Goal: Obtain resource: Download file/media

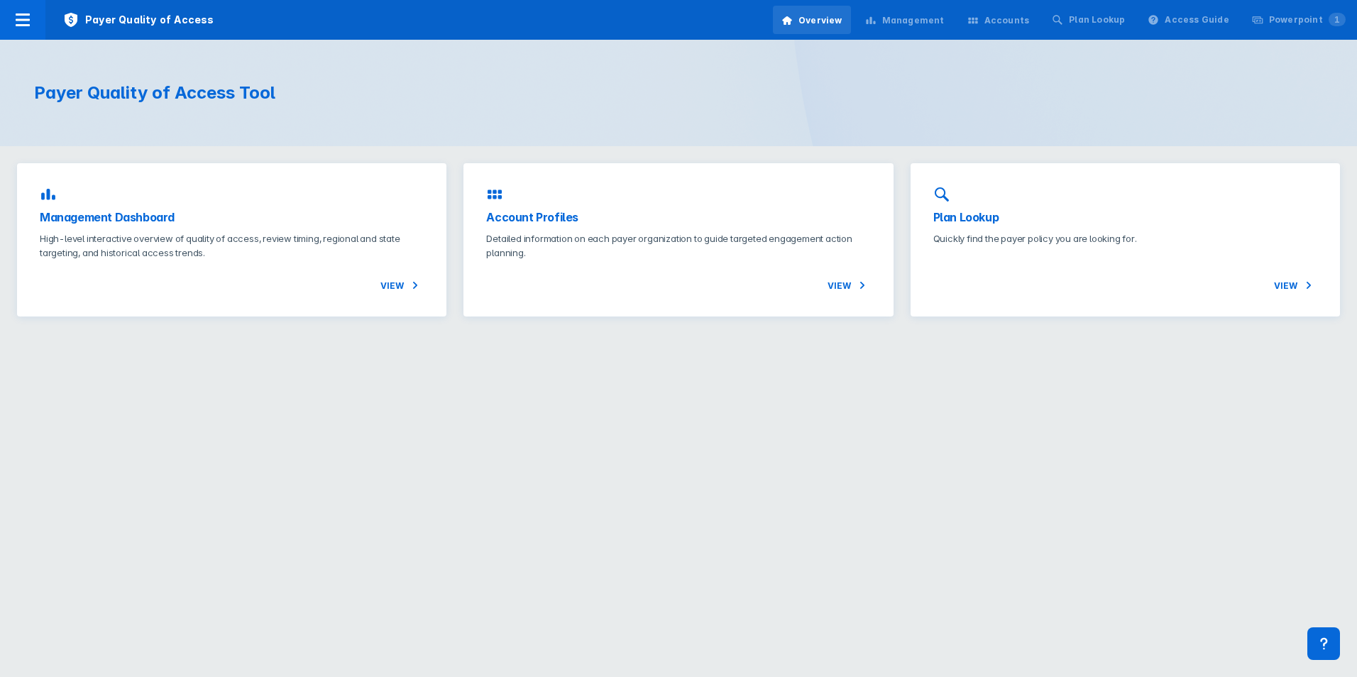
click at [331, 216] on h3 "Management Dashboard" at bounding box center [232, 217] width 384 height 17
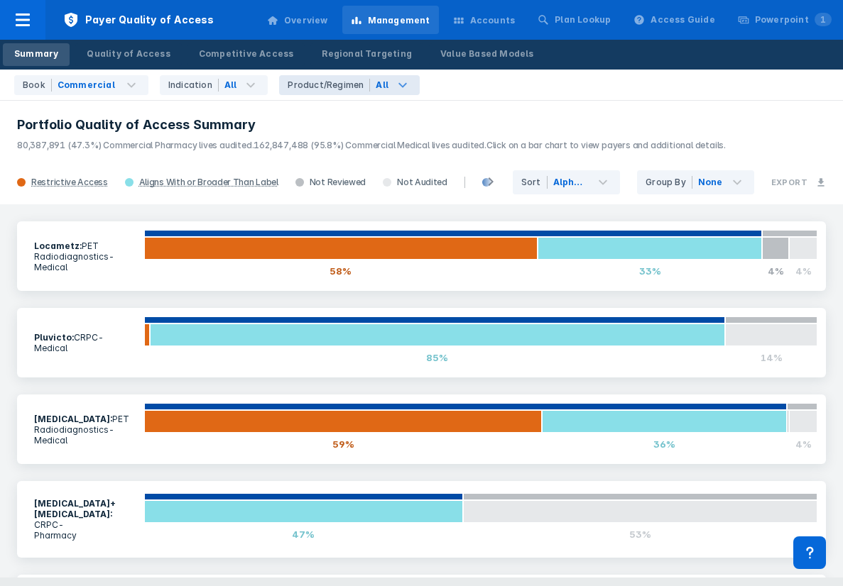
click at [394, 89] on icon at bounding box center [402, 85] width 17 height 17
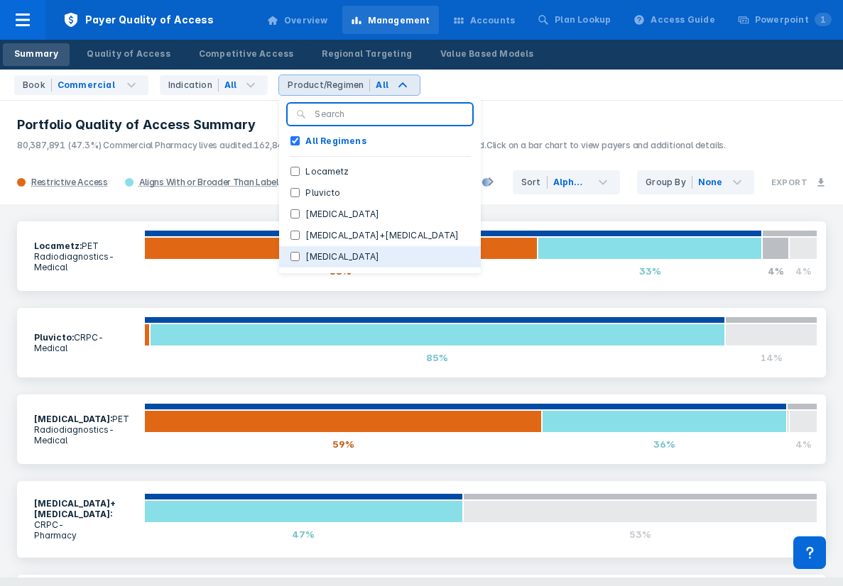
click at [337, 256] on button "[MEDICAL_DATA]" at bounding box center [380, 256] width 202 height 21
checkbox Regimens "false"
checkbox input "true"
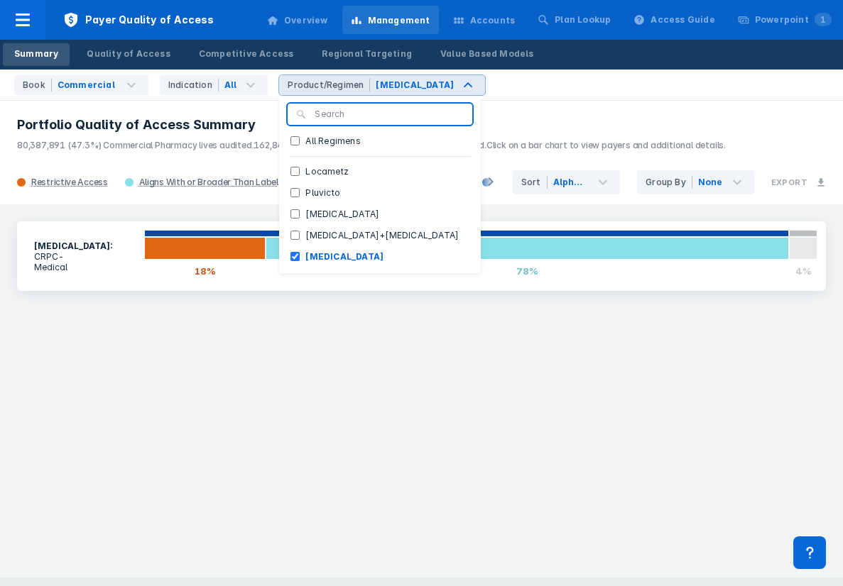
click at [399, 393] on div "[MEDICAL_DATA] : CRPC - Medical 18% 78% 4%" at bounding box center [421, 390] width 843 height 373
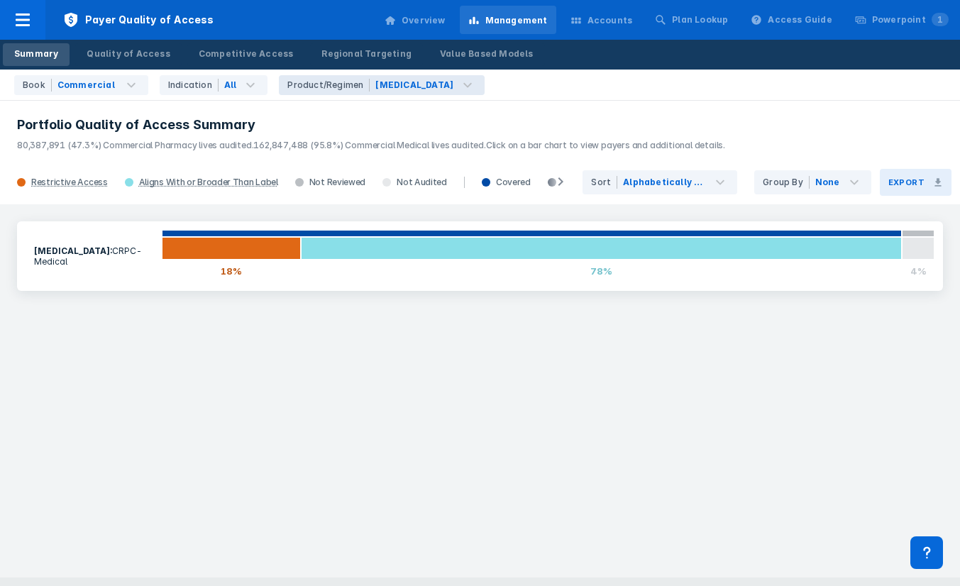
click at [926, 179] on button "Export" at bounding box center [916, 182] width 72 height 27
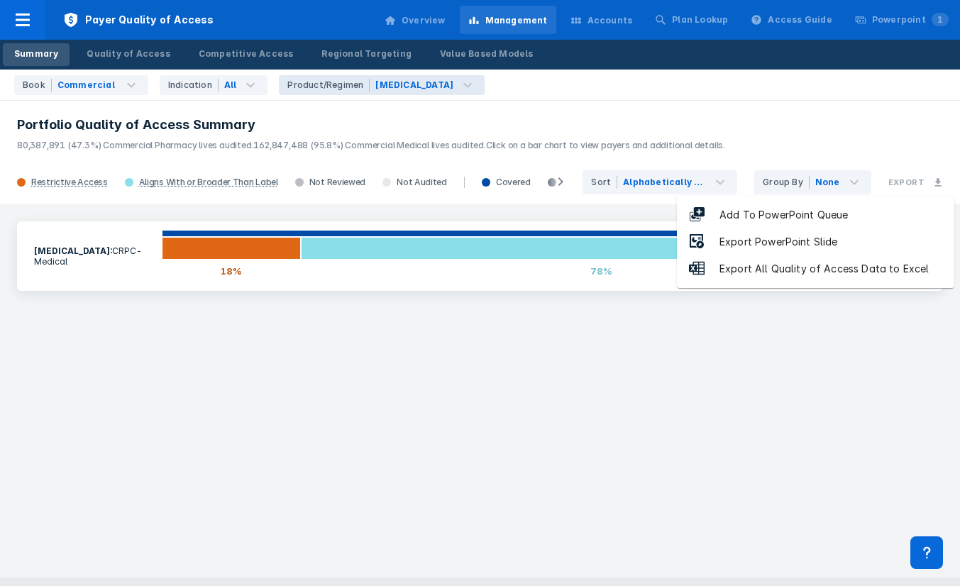
click at [864, 241] on li "Export PowerPoint Slide" at bounding box center [816, 242] width 278 height 27
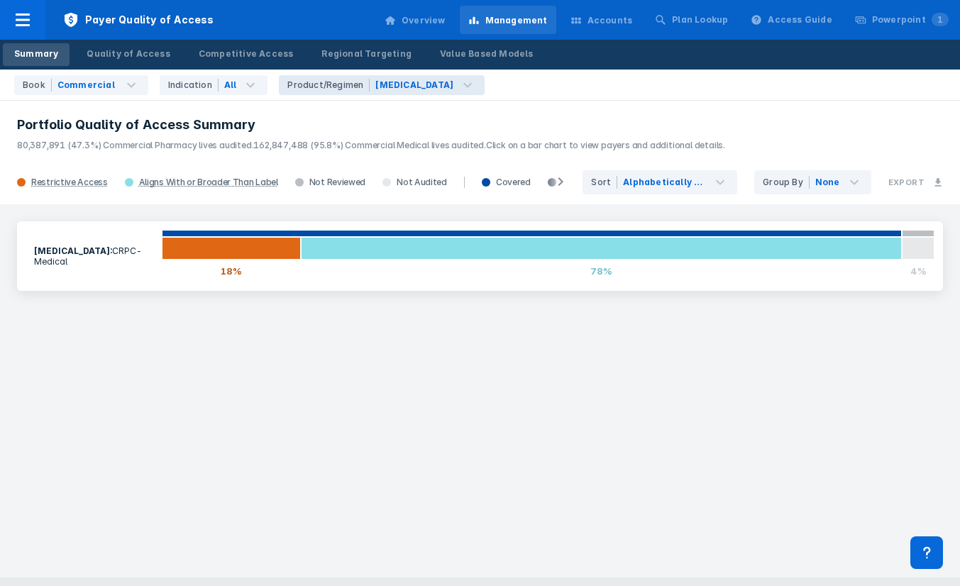
click at [637, 393] on div "[MEDICAL_DATA] : CRPC - Medical 18% 78% 4%" at bounding box center [480, 390] width 960 height 373
click at [449, 146] on span "162,847,488 (95.8%) Commercial Medical lives audited." at bounding box center [369, 145] width 232 height 11
click at [870, 505] on div "[MEDICAL_DATA] : CRPC - Medical 18% 78% 4%" at bounding box center [480, 390] width 960 height 373
click at [833, 448] on div "[MEDICAL_DATA] : CRPC - Medical 18% 78% 4%" at bounding box center [480, 390] width 960 height 373
click at [390, 87] on div "[MEDICAL_DATA]" at bounding box center [415, 85] width 78 height 13
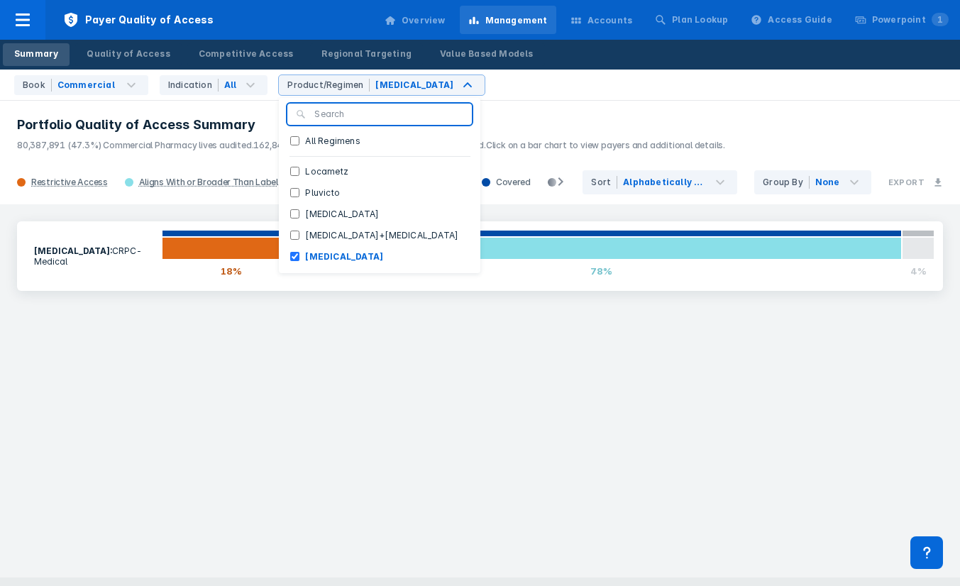
click at [541, 92] on div "Book Commercial Indication All Product/Regimen [MEDICAL_DATA] All Regimens Loca…" at bounding box center [480, 85] width 960 height 31
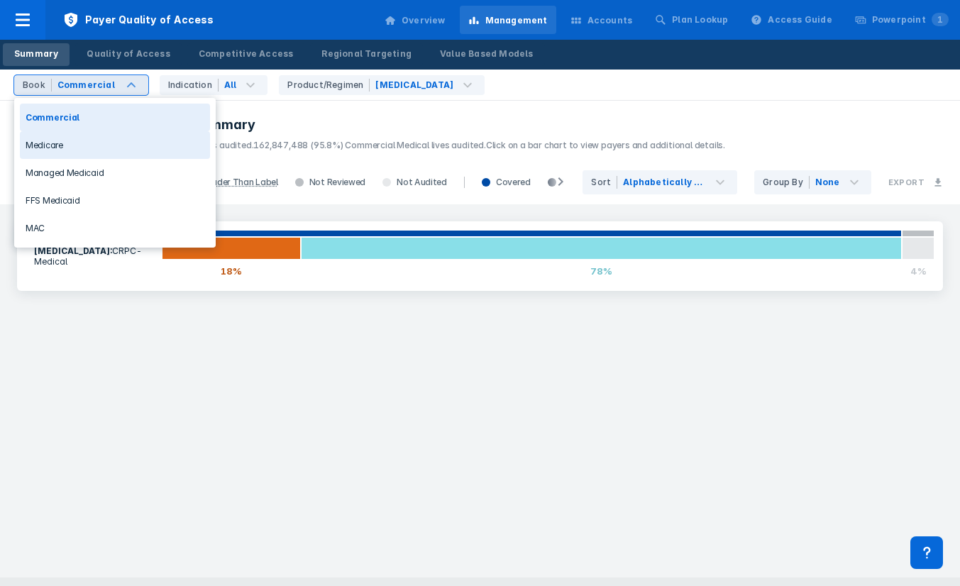
click at [119, 147] on div "Medicare" at bounding box center [115, 145] width 190 height 28
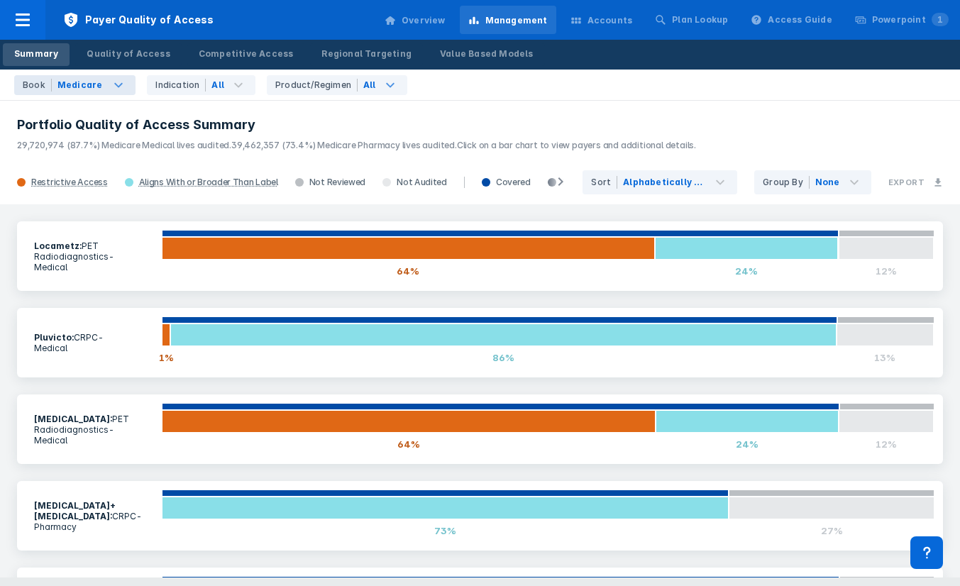
click at [383, 92] on icon at bounding box center [390, 85] width 17 height 17
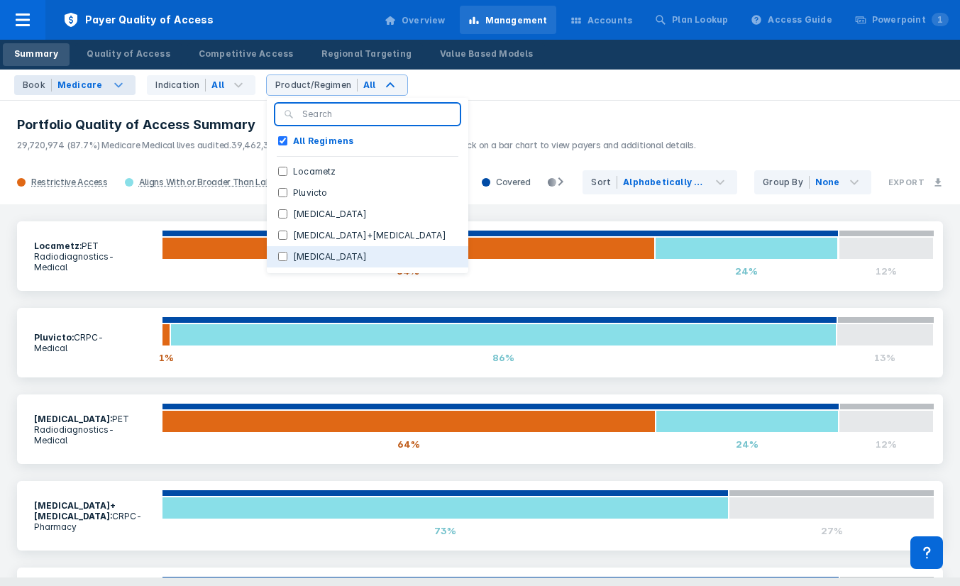
click at [363, 261] on button "[MEDICAL_DATA]" at bounding box center [368, 256] width 202 height 21
checkbox Regimens "false"
checkbox input "true"
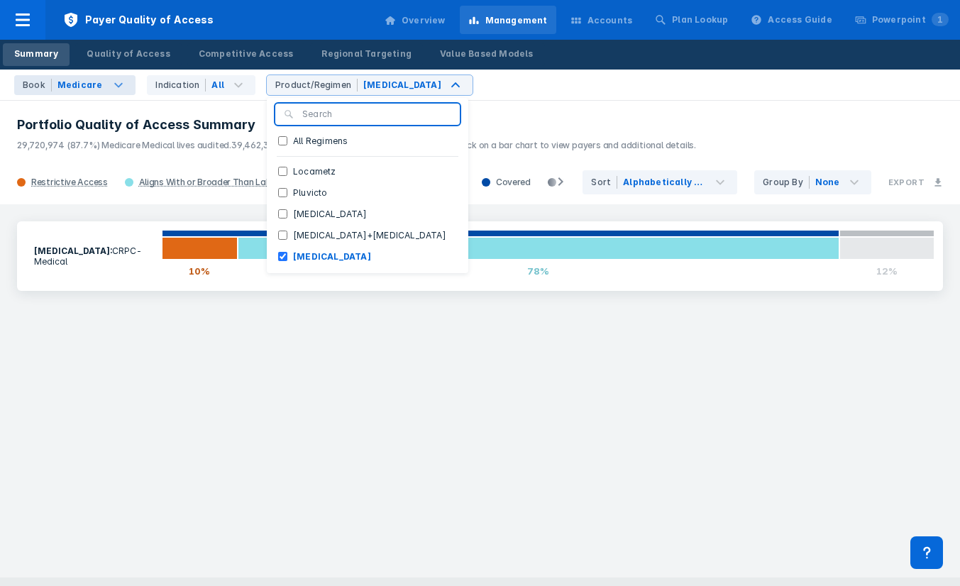
click at [639, 133] on p "29,720,974 (87.7%) Medicare Medical lives audited. 39,462,357 (73.4%) Medicare …" at bounding box center [480, 142] width 926 height 18
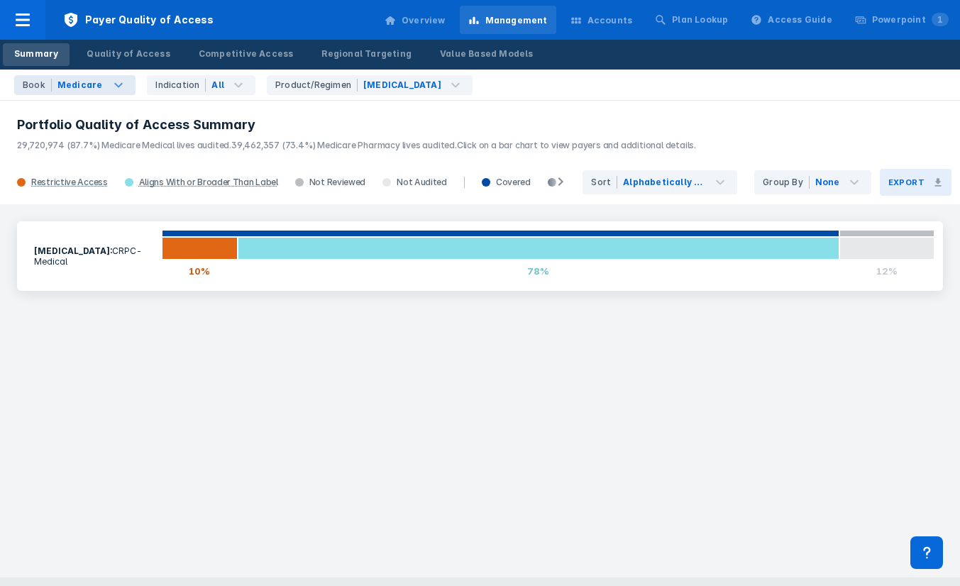
click at [913, 186] on h3 "Export" at bounding box center [907, 182] width 36 height 10
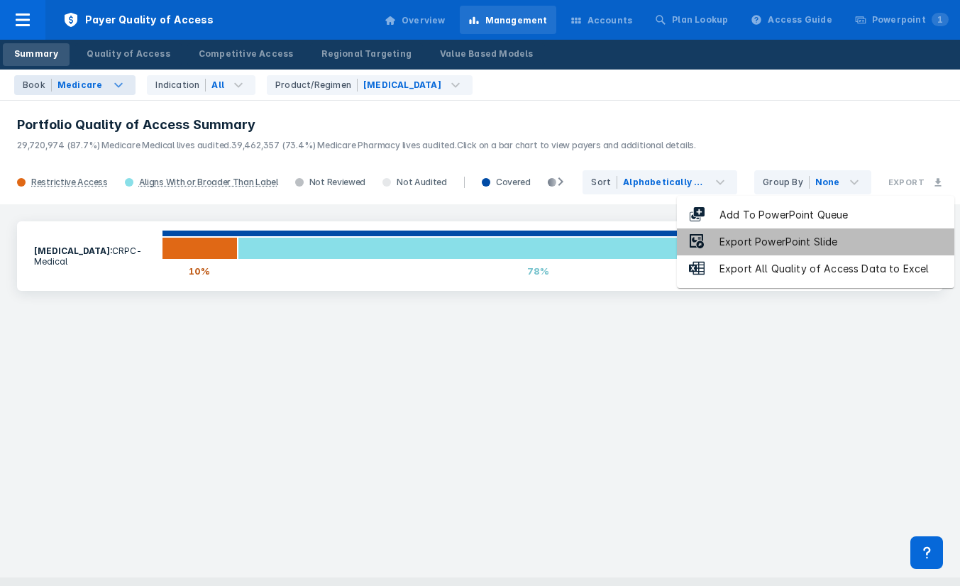
click at [869, 237] on li "Export PowerPoint Slide" at bounding box center [816, 242] width 278 height 27
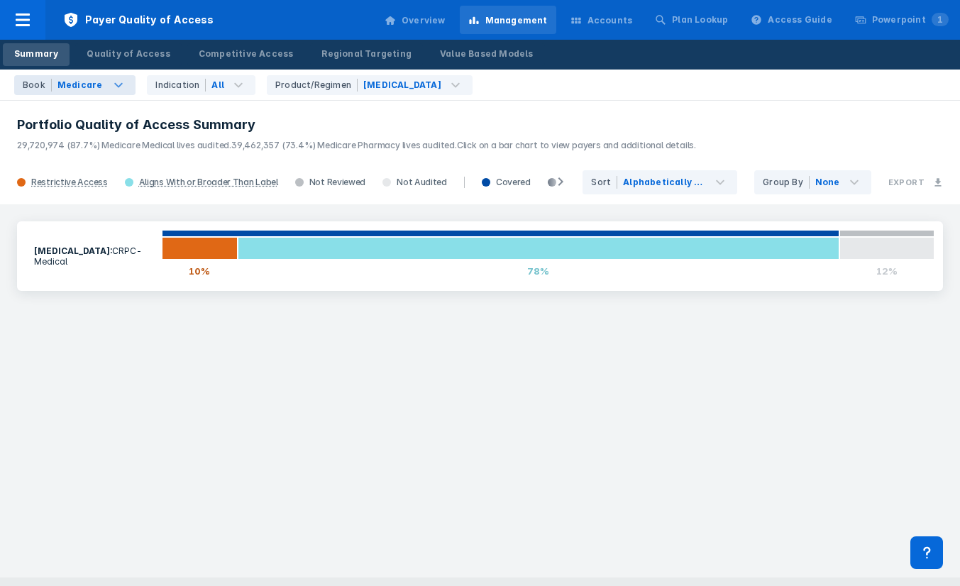
click at [510, 404] on div "[MEDICAL_DATA] : CRPC - Medical 10% 78% 12%" at bounding box center [480, 390] width 960 height 373
click at [494, 382] on div "[MEDICAL_DATA] : CRPC - Medical 10% 78% 12%" at bounding box center [480, 390] width 960 height 373
click at [917, 184] on h3 "Export" at bounding box center [907, 182] width 36 height 10
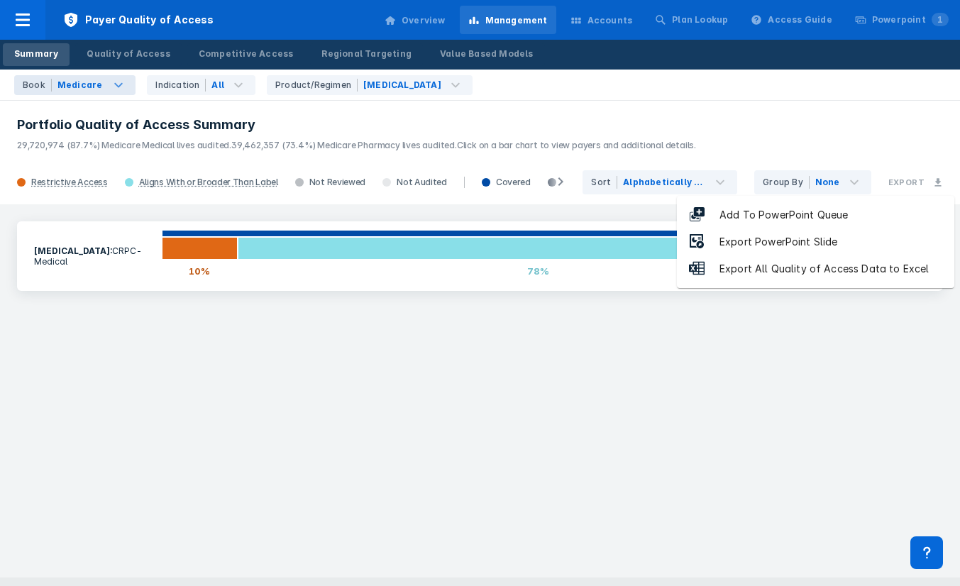
click at [853, 238] on li "Export PowerPoint Slide" at bounding box center [816, 242] width 278 height 27
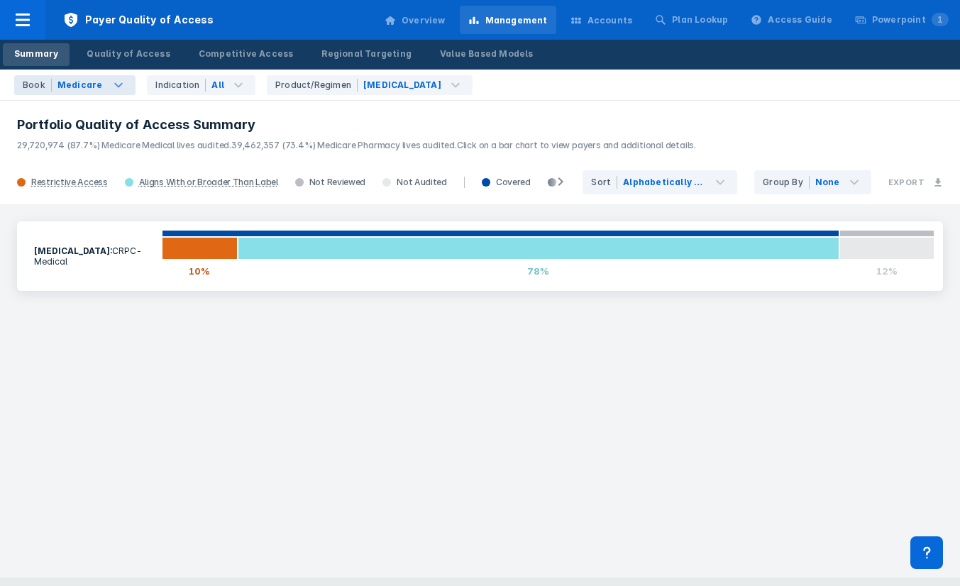
click at [195, 356] on div "[MEDICAL_DATA] : CRPC - Medical 10% 78% 12%" at bounding box center [480, 390] width 960 height 373
click at [114, 343] on div "[MEDICAL_DATA] : CRPC - Medical 10% 78% 12%" at bounding box center [480, 390] width 960 height 373
click at [480, 400] on div "[MEDICAL_DATA] : CRPC - Medical 10% 78% 12%" at bounding box center [480, 390] width 960 height 373
click at [557, 179] on button at bounding box center [561, 182] width 28 height 20
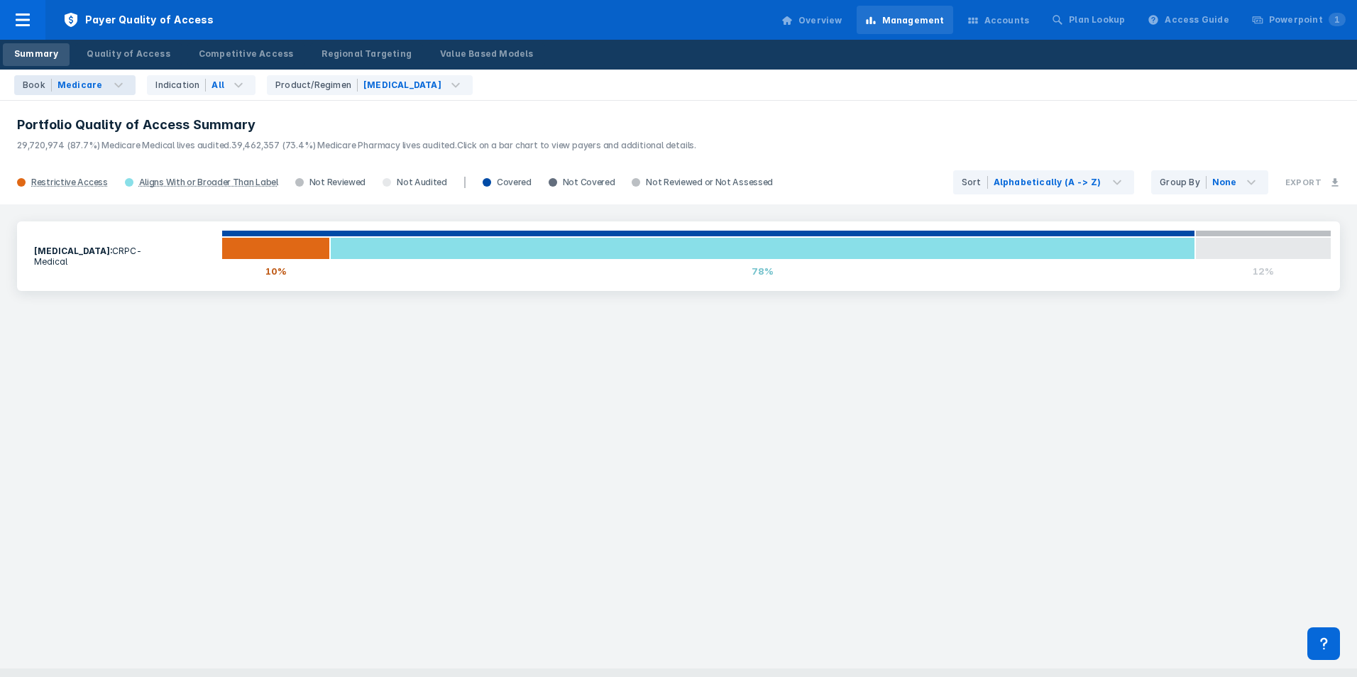
click at [454, 388] on div "[MEDICAL_DATA] : CRPC - Medical 10% 78% 12%" at bounding box center [678, 436] width 1357 height 464
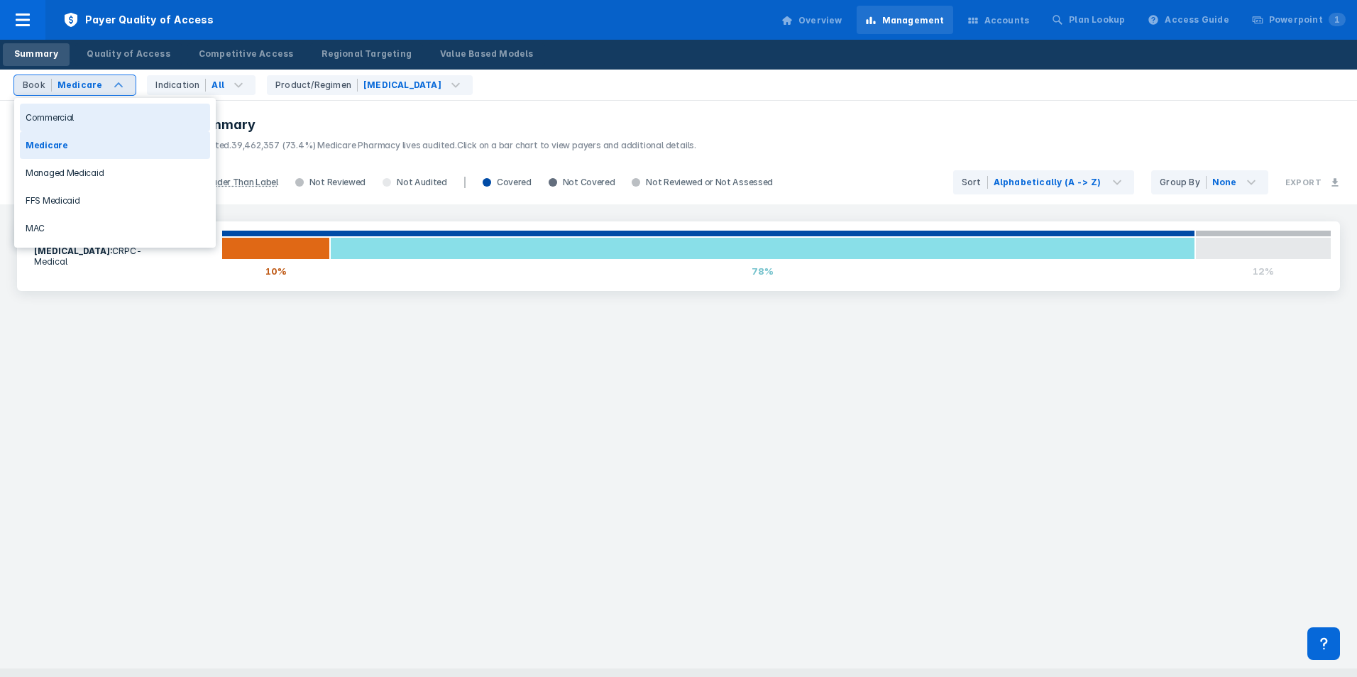
click at [106, 112] on div "Commercial" at bounding box center [115, 118] width 190 height 28
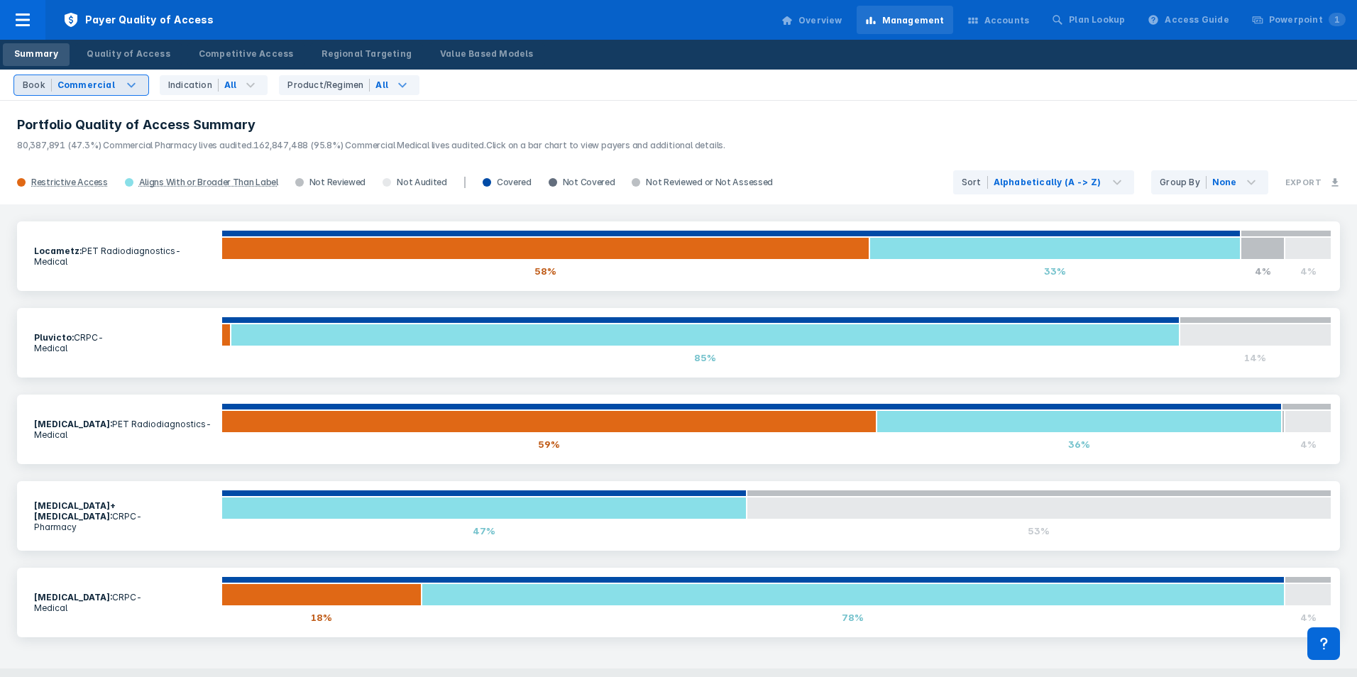
click at [394, 88] on icon at bounding box center [402, 85] width 17 height 17
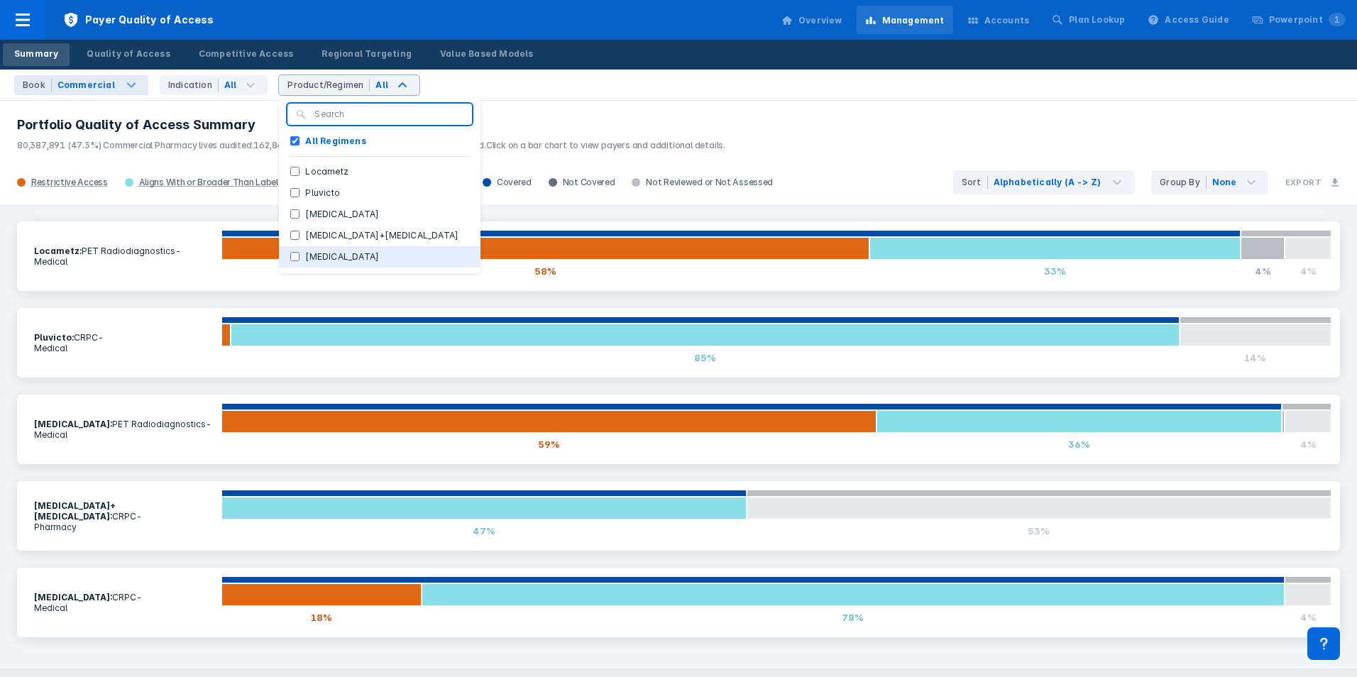
click at [338, 260] on button "[MEDICAL_DATA]" at bounding box center [380, 256] width 202 height 21
checkbox Regimens "false"
checkbox input "true"
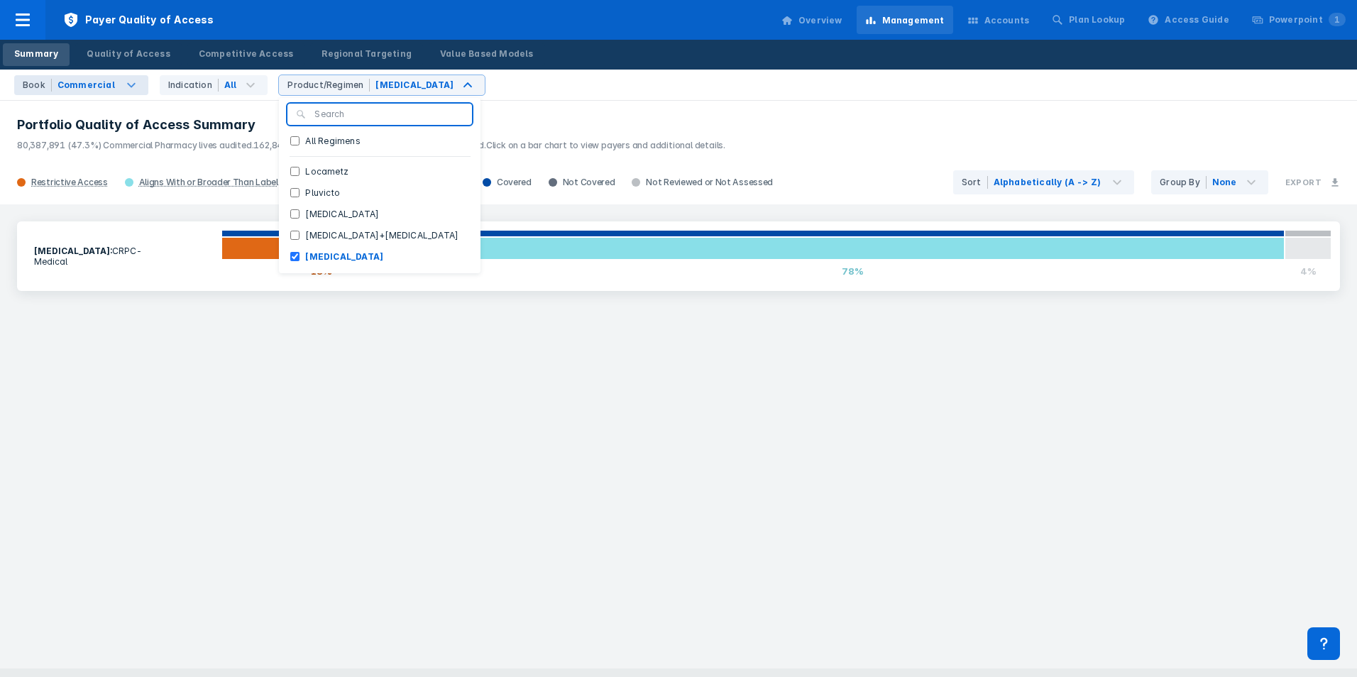
click at [618, 412] on div "[MEDICAL_DATA] : CRPC - Medical 18% 78% 4%" at bounding box center [678, 436] width 1357 height 464
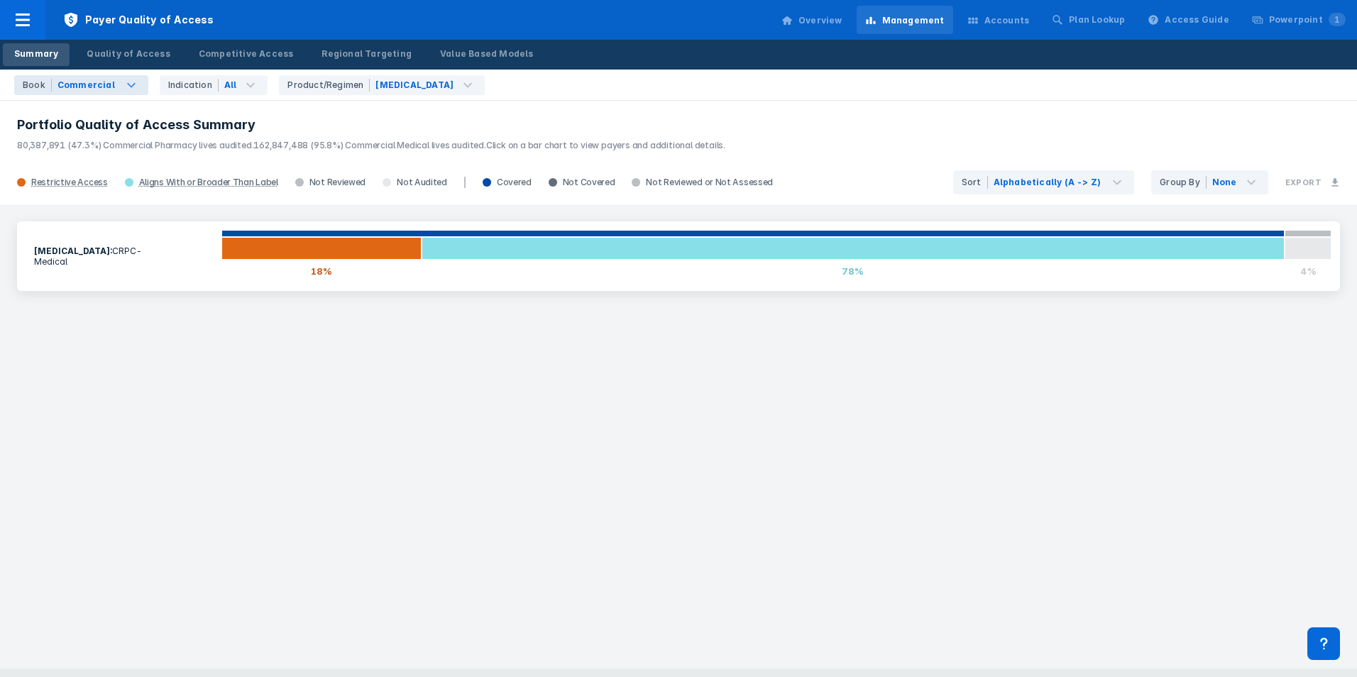
drag, startPoint x: 1063, startPoint y: 500, endPoint x: 964, endPoint y: 343, distance: 185.9
click at [1063, 497] on div "[MEDICAL_DATA] : CRPC - Medical 18% 78% 4%" at bounding box center [678, 436] width 1357 height 464
drag, startPoint x: 388, startPoint y: 361, endPoint x: 241, endPoint y: 258, distance: 179.4
click at [388, 360] on div "[MEDICAL_DATA] : CRPC - Medical 18% 78% 4%" at bounding box center [678, 436] width 1357 height 464
click at [124, 93] on div "Book Commercial" at bounding box center [81, 85] width 134 height 20
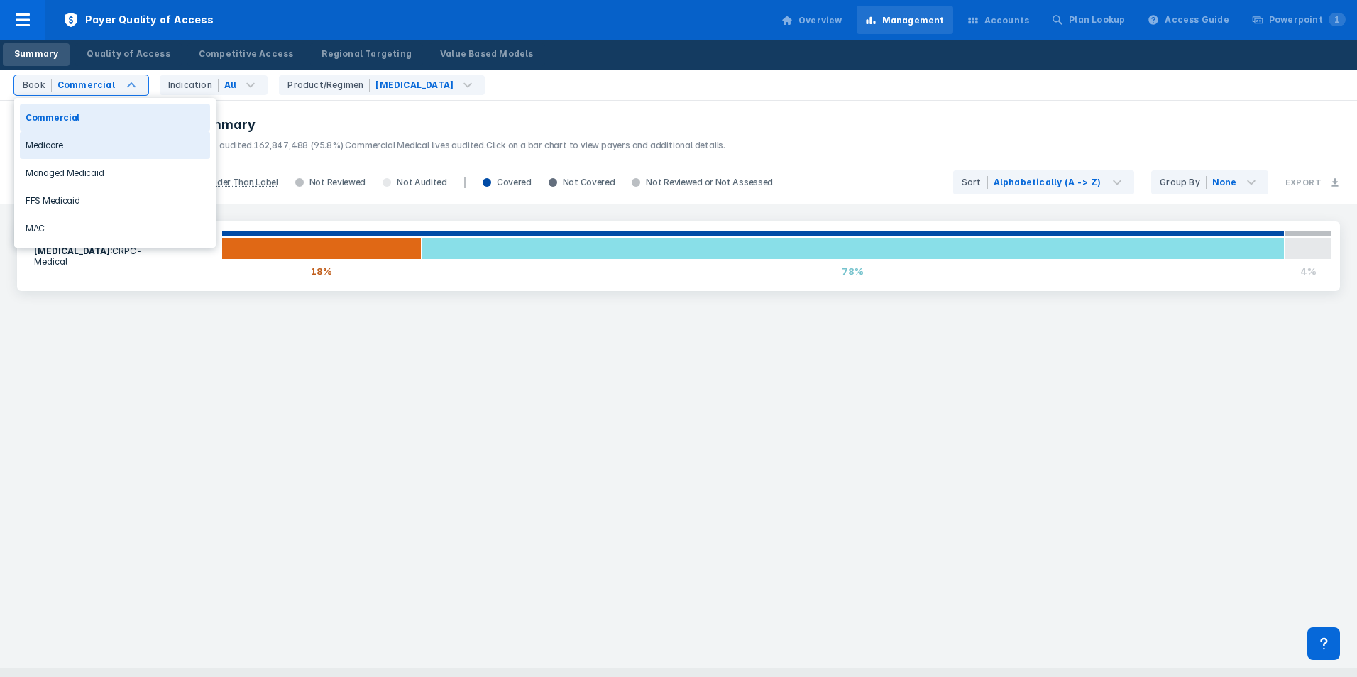
click at [117, 146] on div "Medicare" at bounding box center [115, 145] width 190 height 28
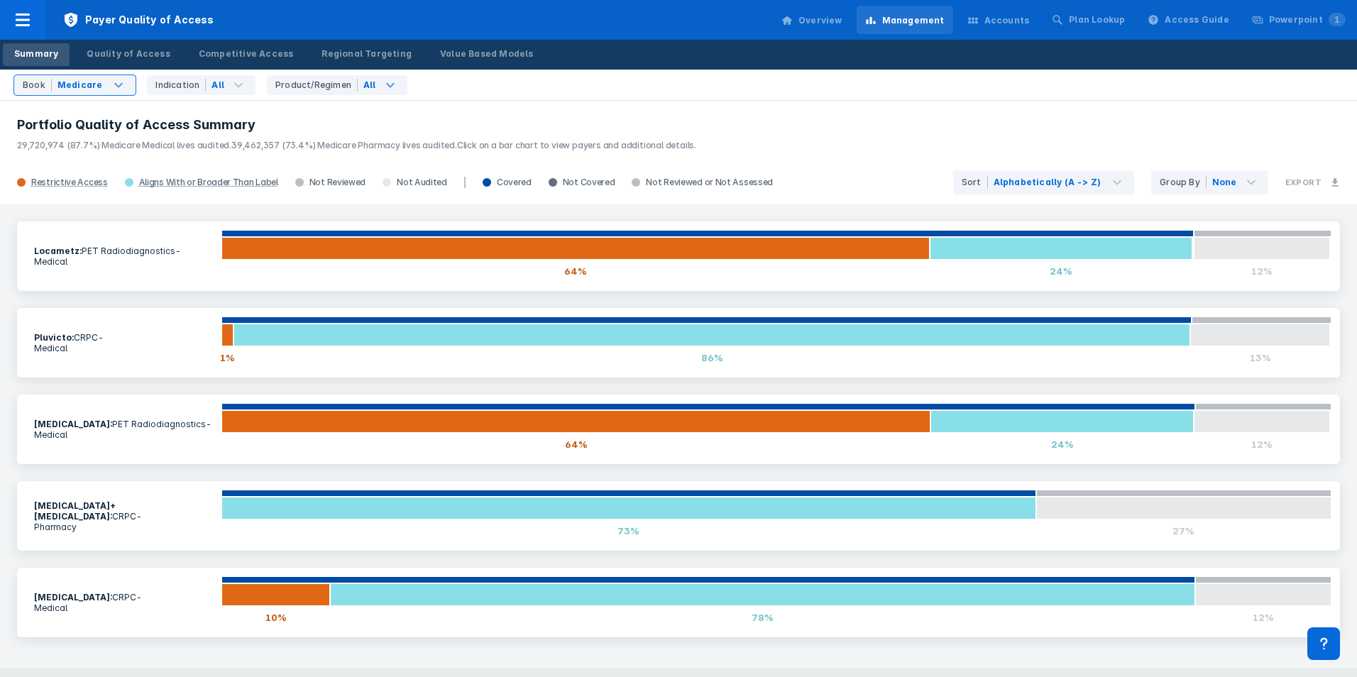
click at [382, 84] on icon at bounding box center [390, 85] width 17 height 17
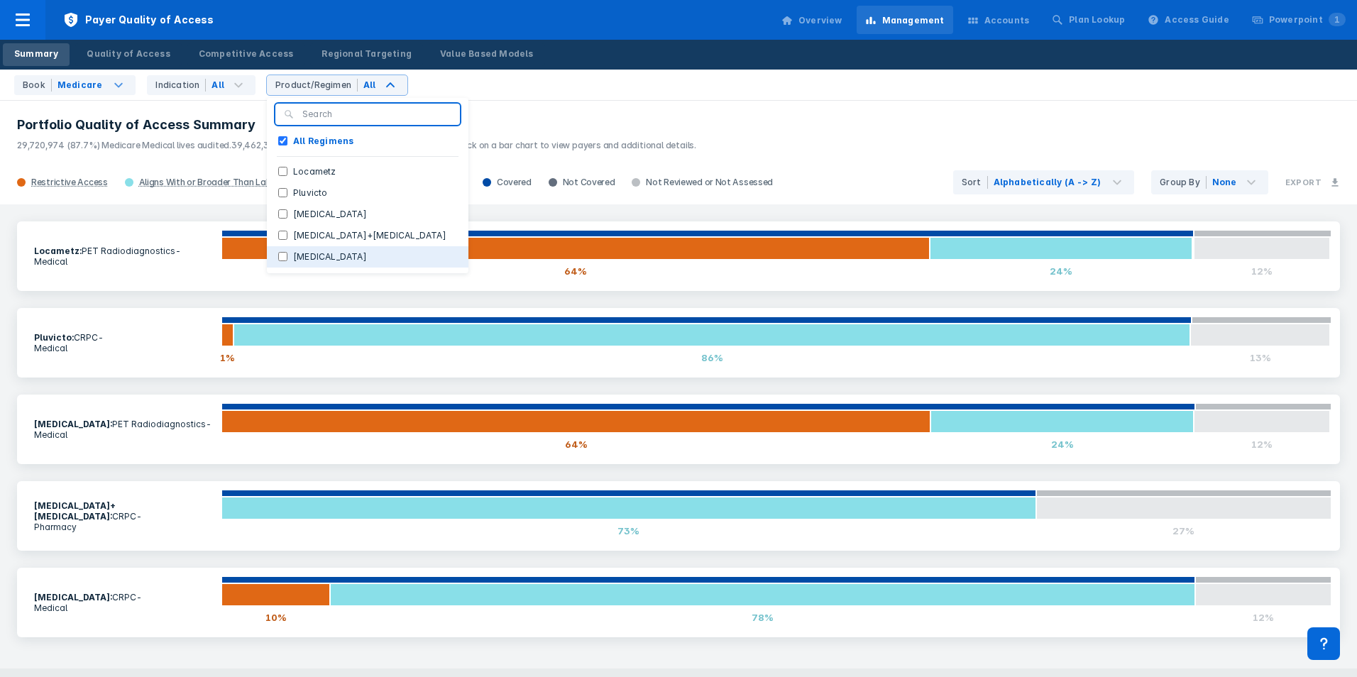
click at [323, 253] on button "[MEDICAL_DATA]" at bounding box center [368, 256] width 202 height 21
checkbox Regimens "false"
checkbox input "true"
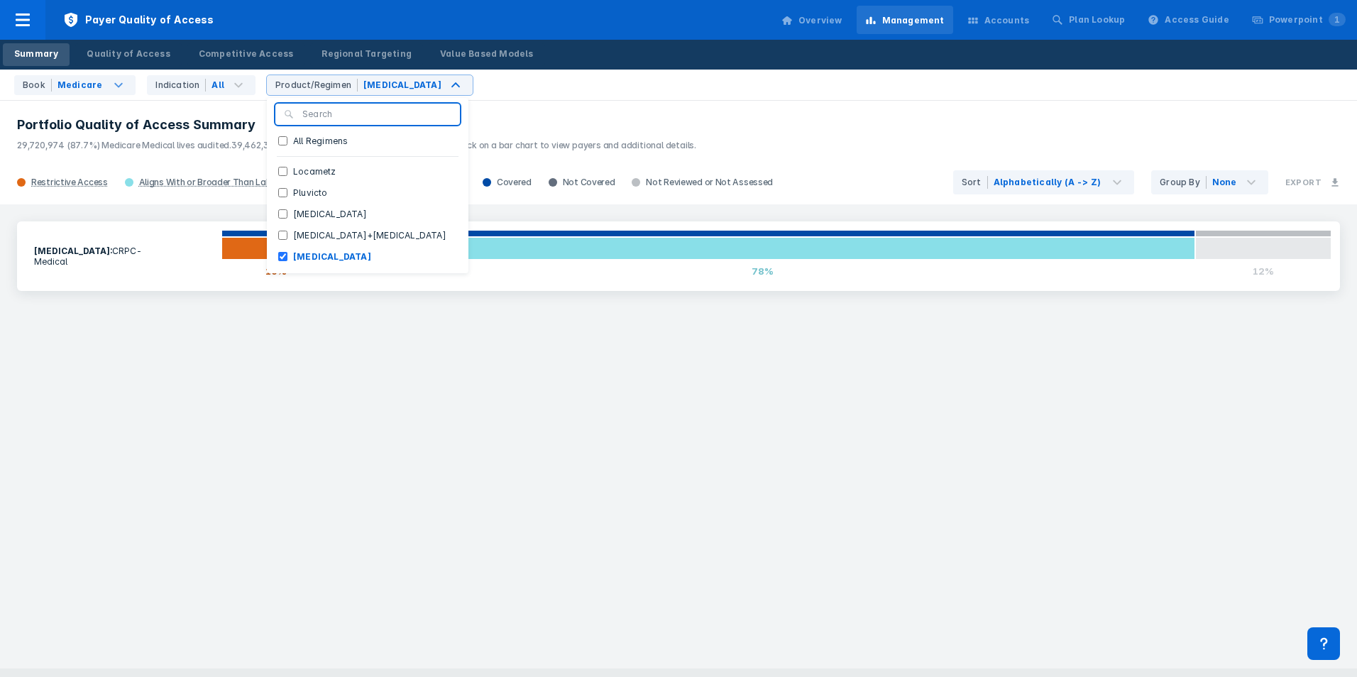
click at [563, 425] on div "[MEDICAL_DATA] : CRPC - Medical 10% 78% 12%" at bounding box center [678, 436] width 1357 height 464
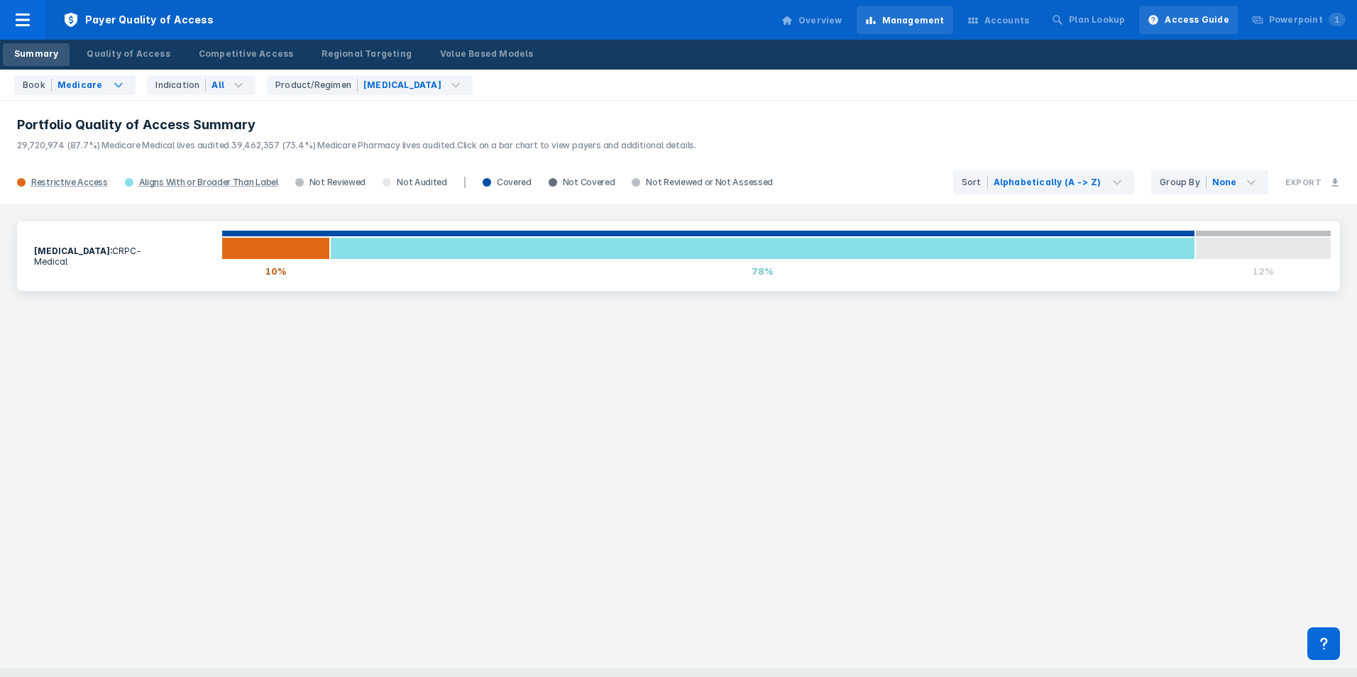
click at [1199, 23] on div "Access Guide" at bounding box center [1197, 19] width 64 height 13
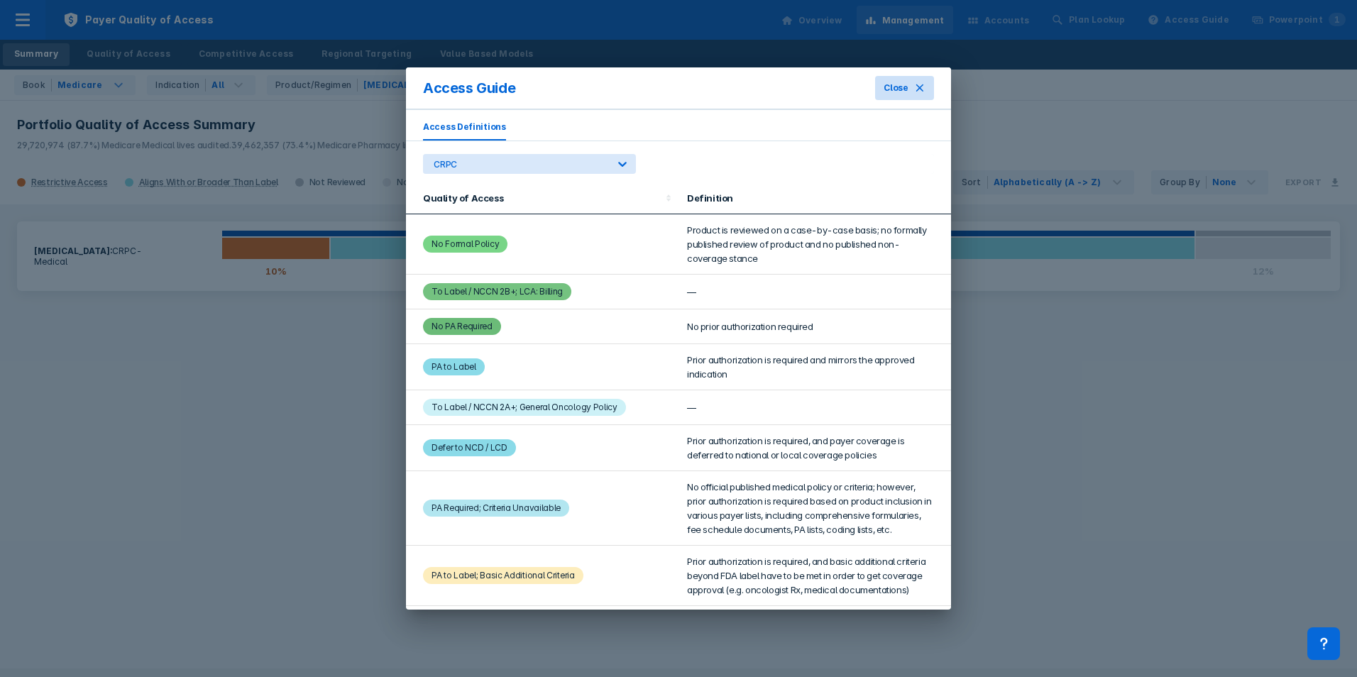
click at [899, 89] on span "Close" at bounding box center [896, 88] width 25 height 13
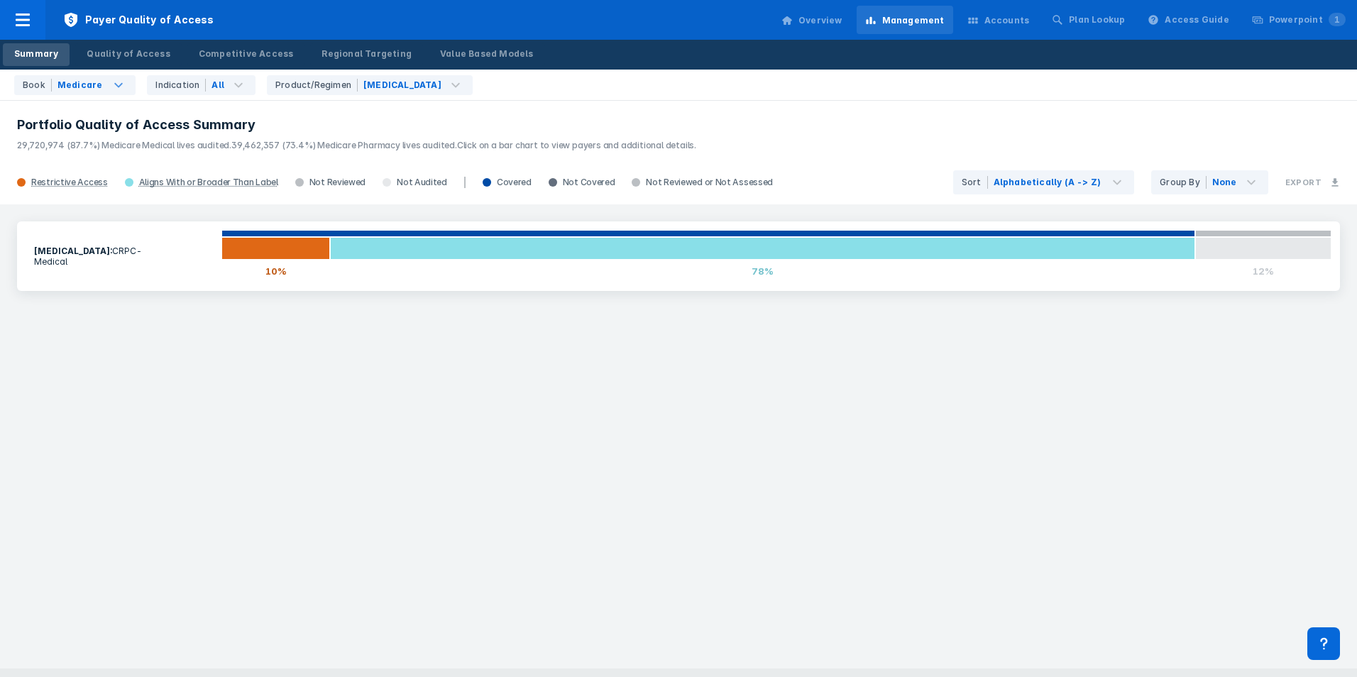
click at [843, 21] on div "Overview" at bounding box center [821, 20] width 44 height 13
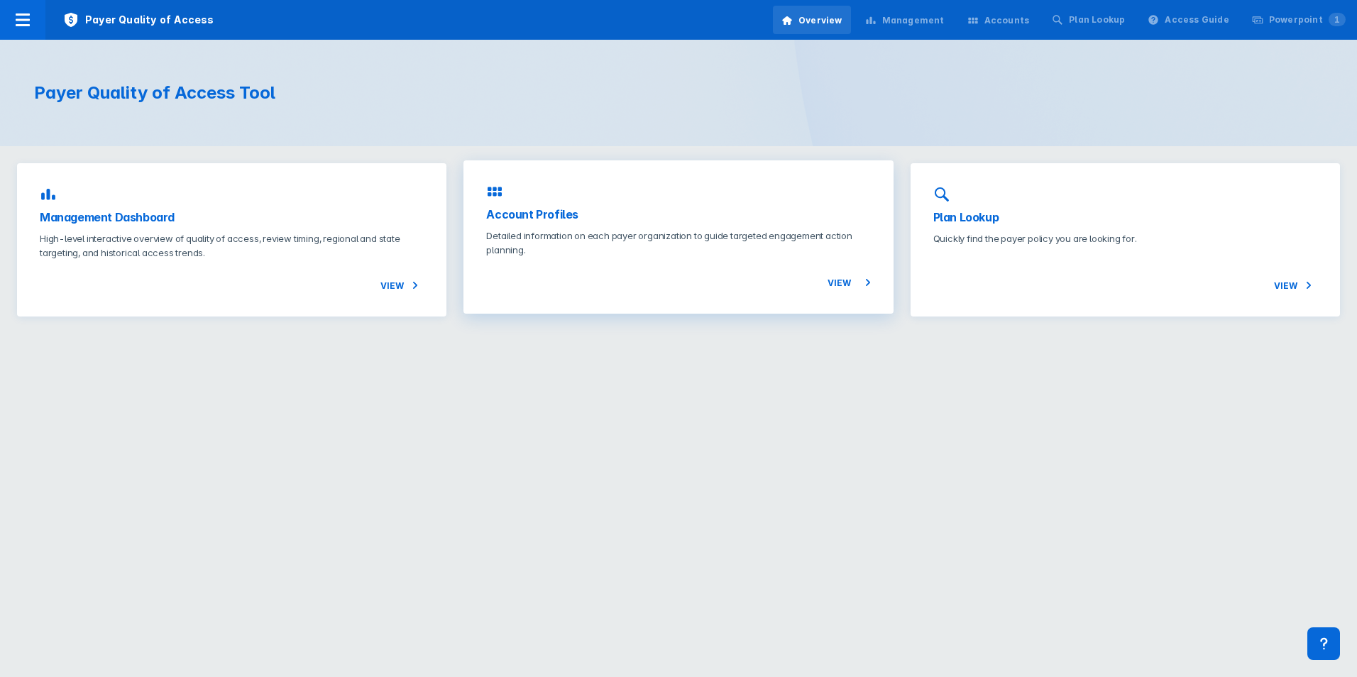
click at [768, 251] on p "Detailed information on each payer organization to guide targeted engagement ac…" at bounding box center [678, 243] width 384 height 28
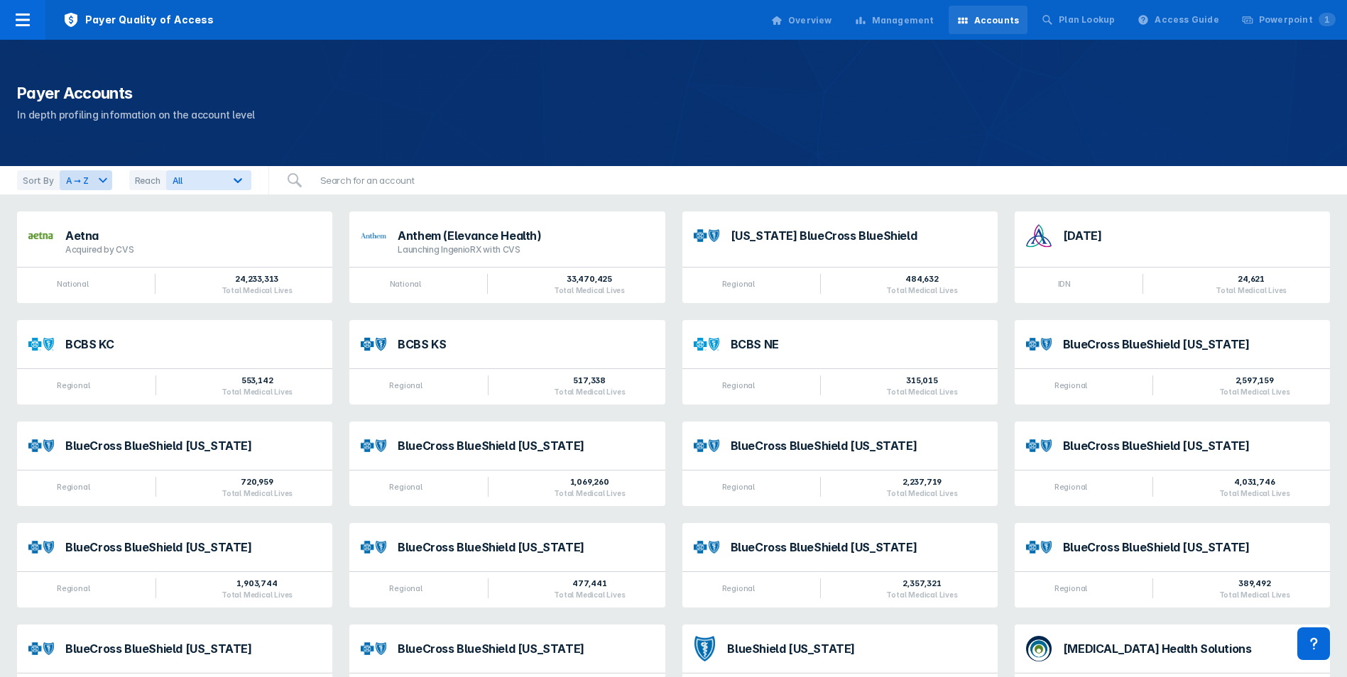
click at [832, 16] on div "Overview" at bounding box center [810, 20] width 44 height 13
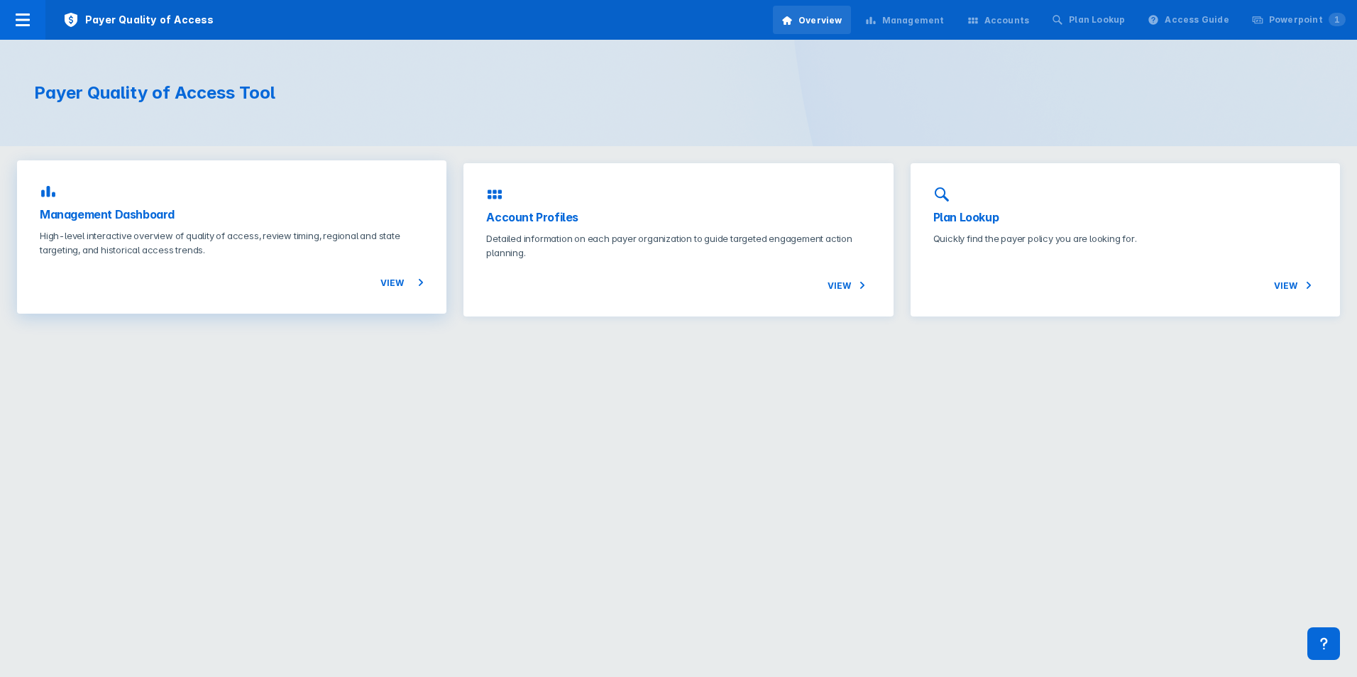
click at [319, 241] on p "High-level interactive overview of quality of access, review timing, regional a…" at bounding box center [232, 243] width 384 height 28
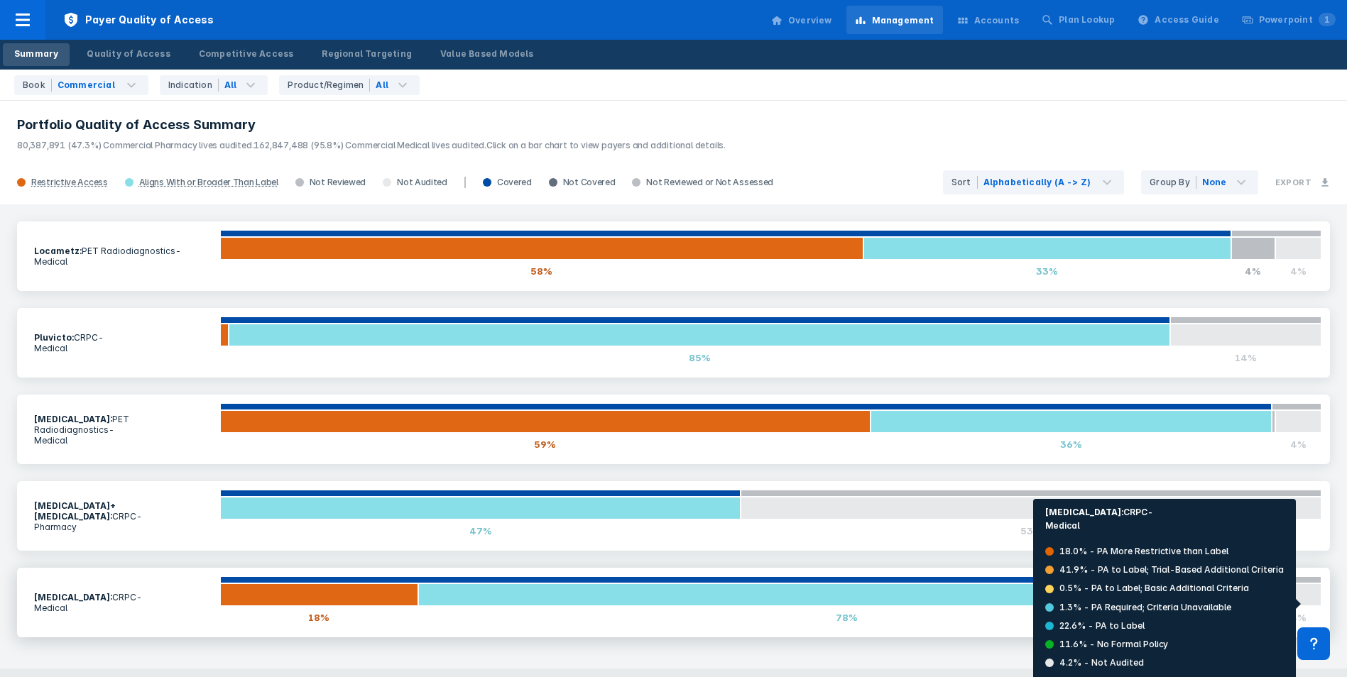
click at [1300, 604] on div at bounding box center [1298, 594] width 46 height 23
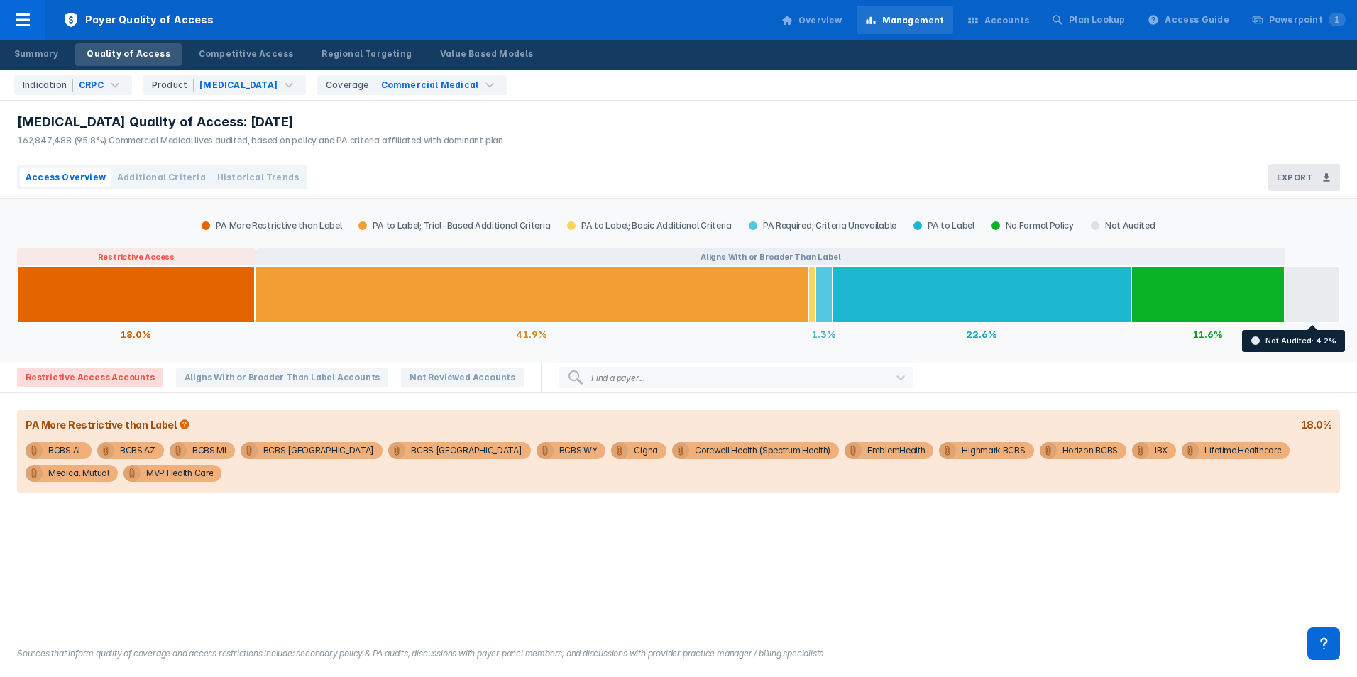
click at [1322, 280] on div at bounding box center [1312, 294] width 55 height 57
click at [1322, 293] on div at bounding box center [1312, 294] width 55 height 57
click at [1002, 13] on div "Accounts" at bounding box center [999, 21] width 80 height 30
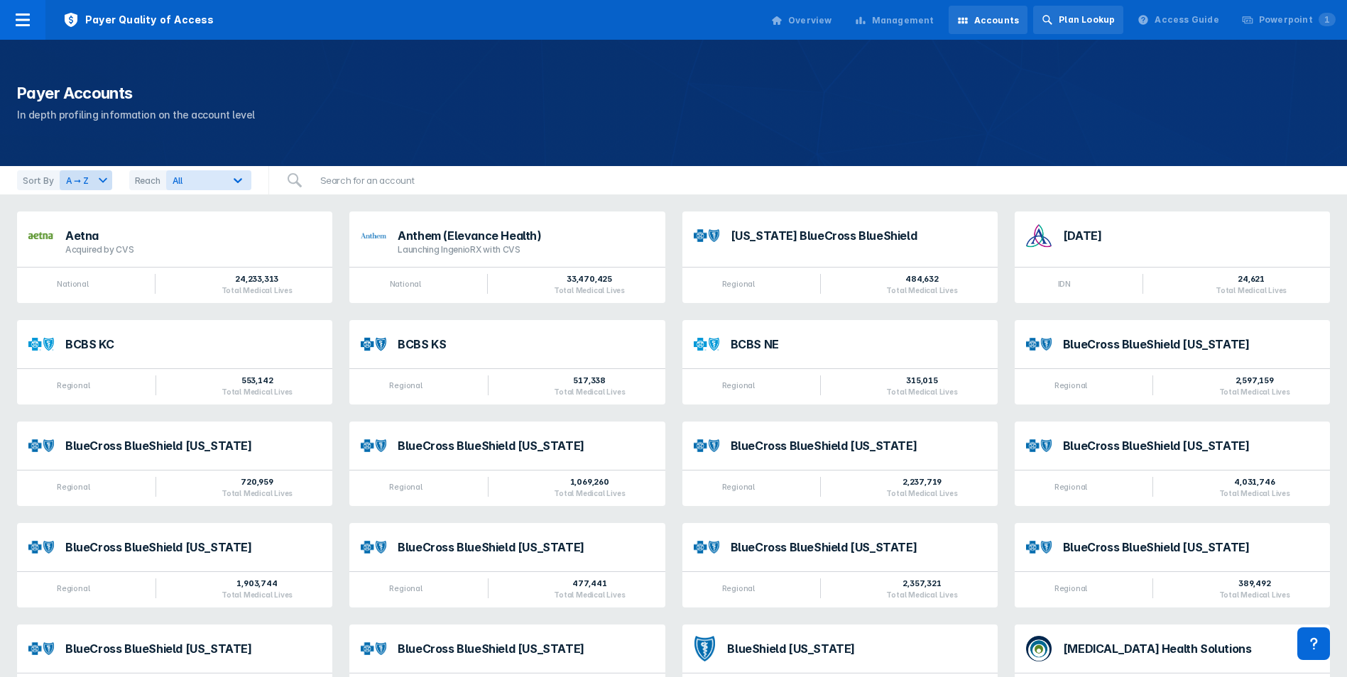
click at [1082, 23] on div "Plan Lookup" at bounding box center [1086, 19] width 56 height 13
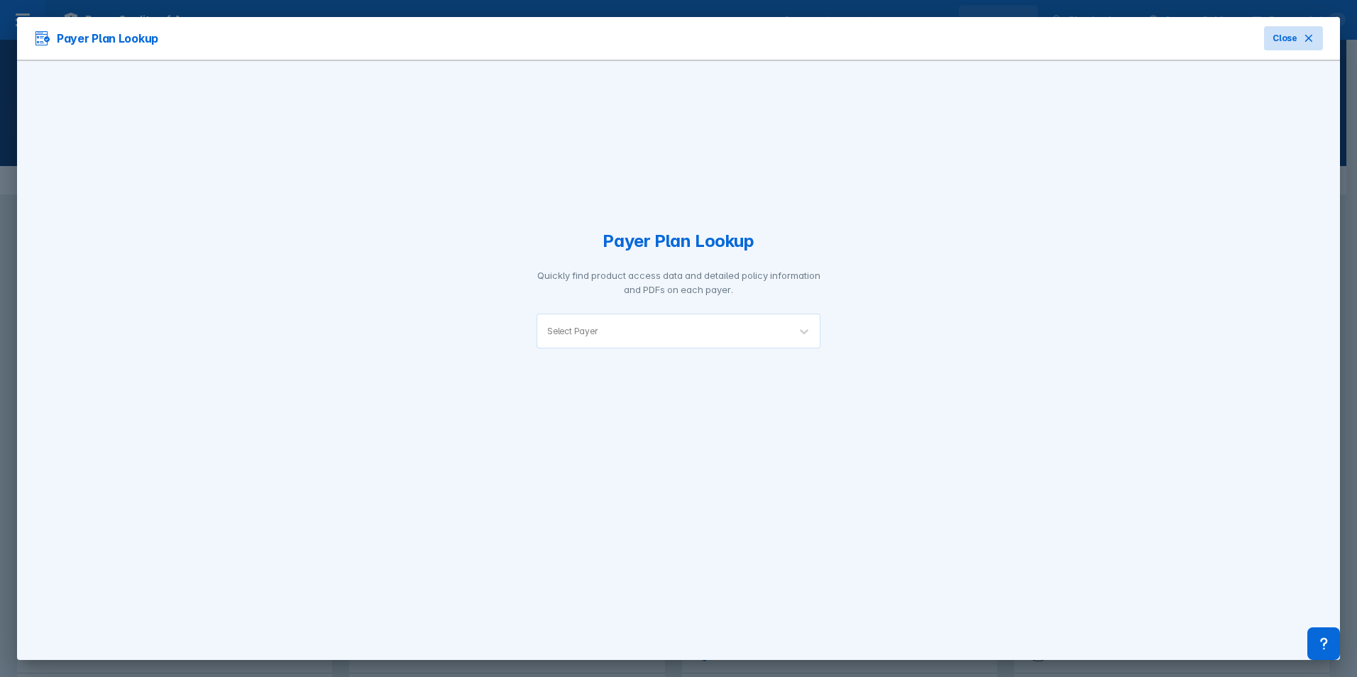
click at [1290, 42] on span "Close" at bounding box center [1285, 38] width 25 height 13
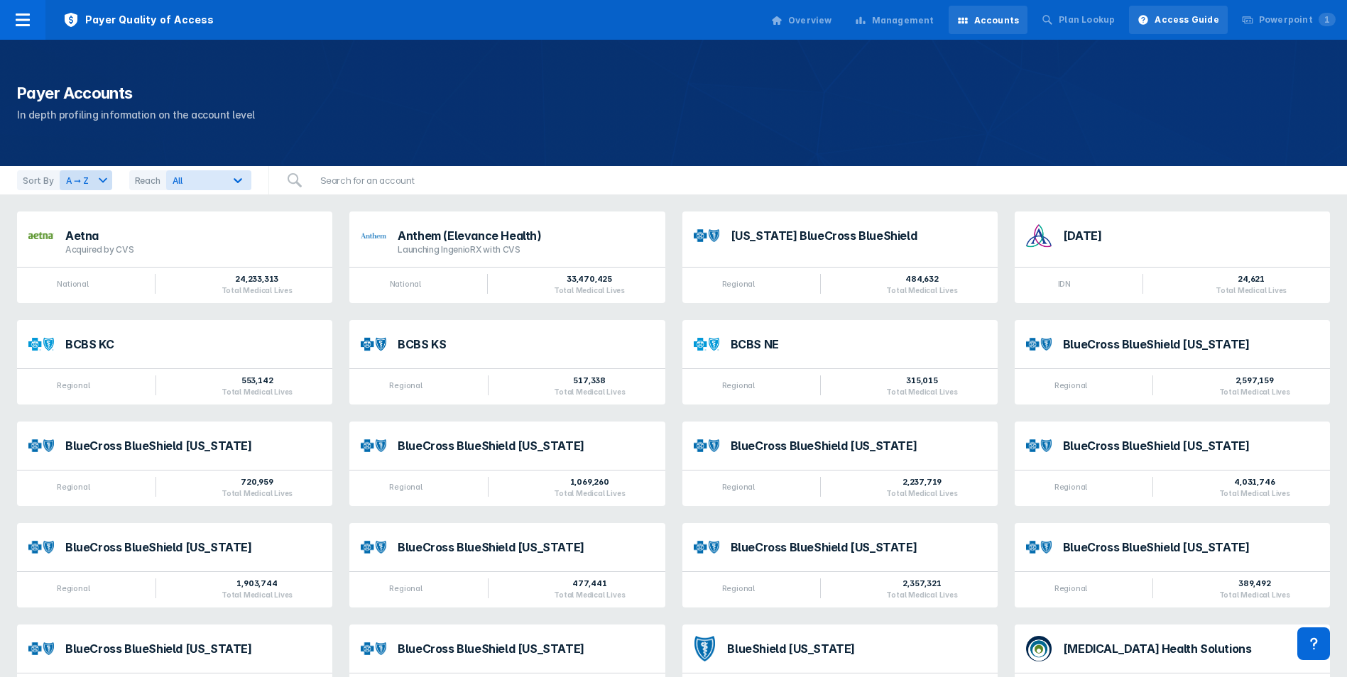
click at [1193, 18] on div "Access Guide" at bounding box center [1186, 19] width 64 height 13
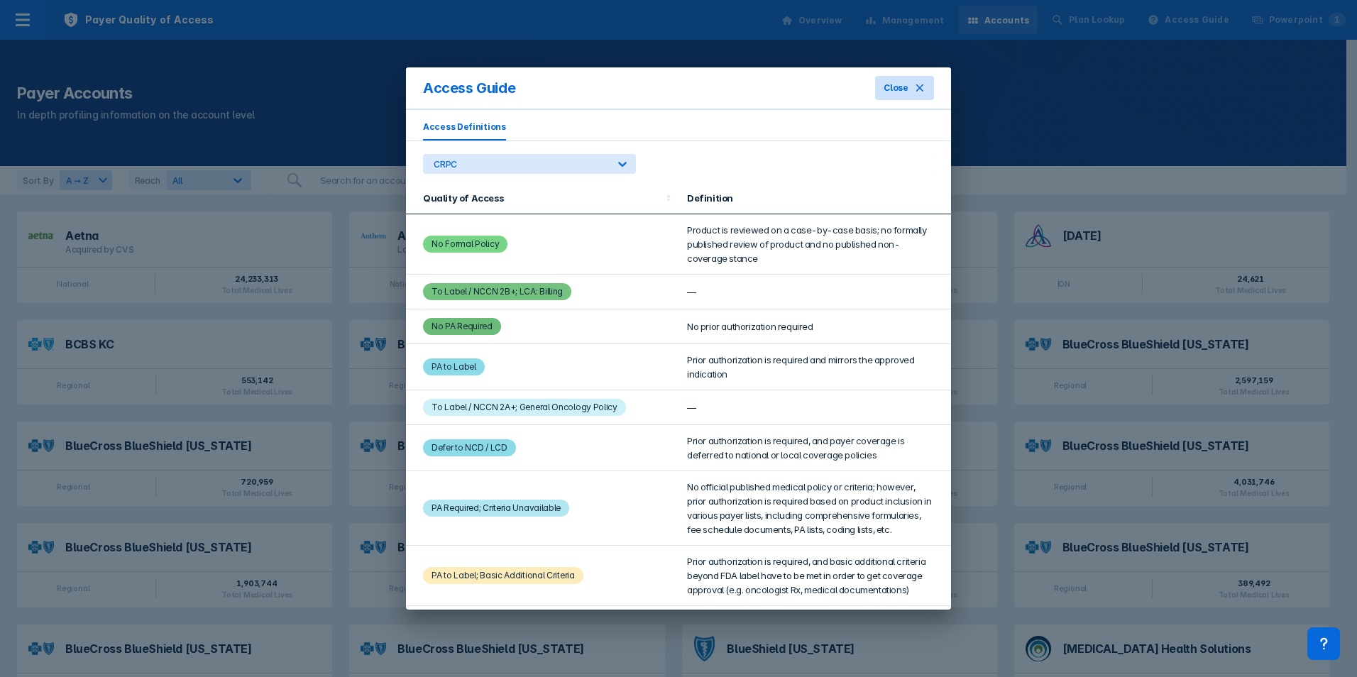
click at [916, 92] on icon at bounding box center [919, 87] width 11 height 11
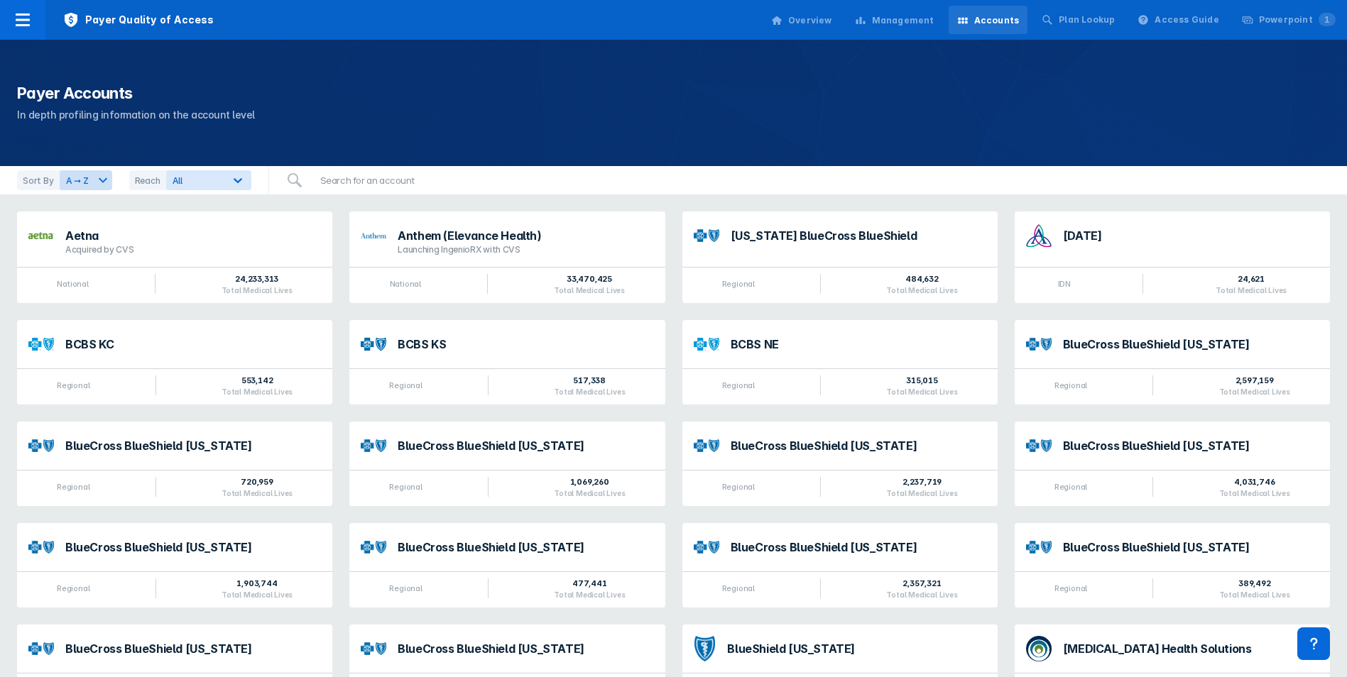
click at [866, 18] on icon at bounding box center [860, 20] width 11 height 11
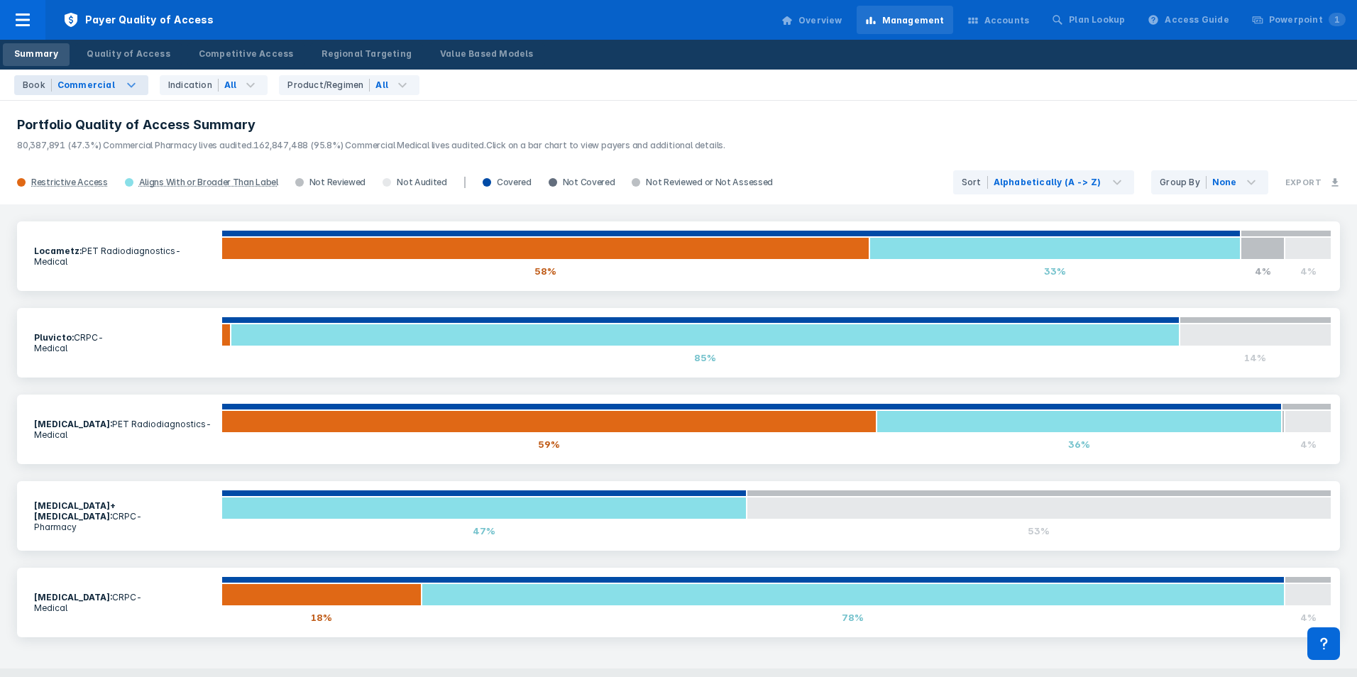
click at [98, 88] on div "Commercial" at bounding box center [85, 85] width 57 height 13
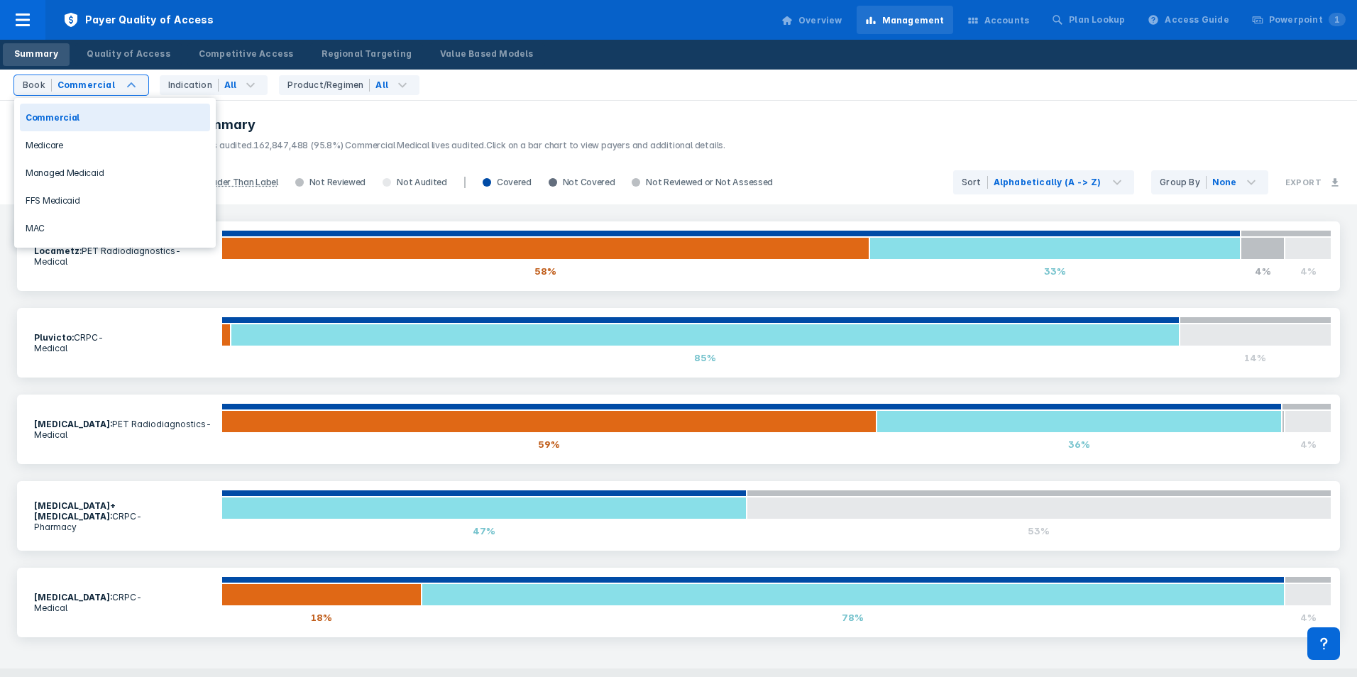
click at [363, 128] on h3 "Portfolio Quality of Access Summary" at bounding box center [678, 124] width 1323 height 17
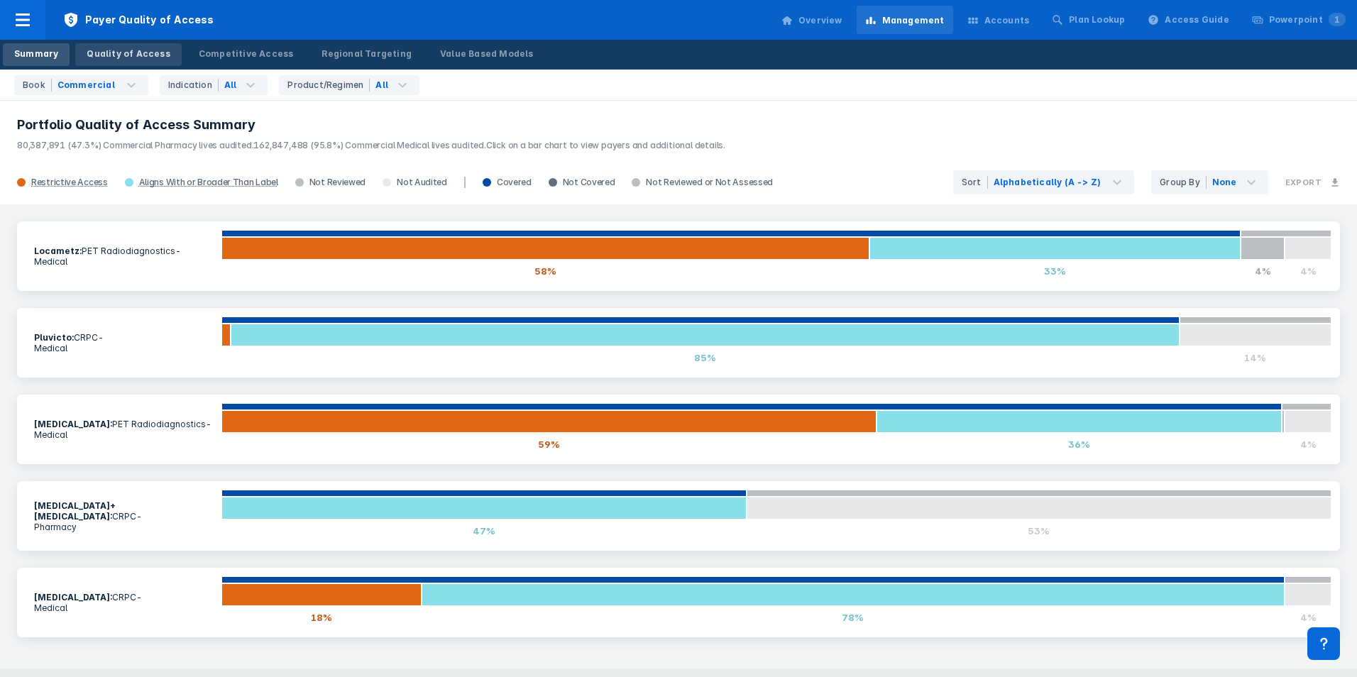
click at [147, 53] on div "Quality of Access" at bounding box center [128, 54] width 83 height 13
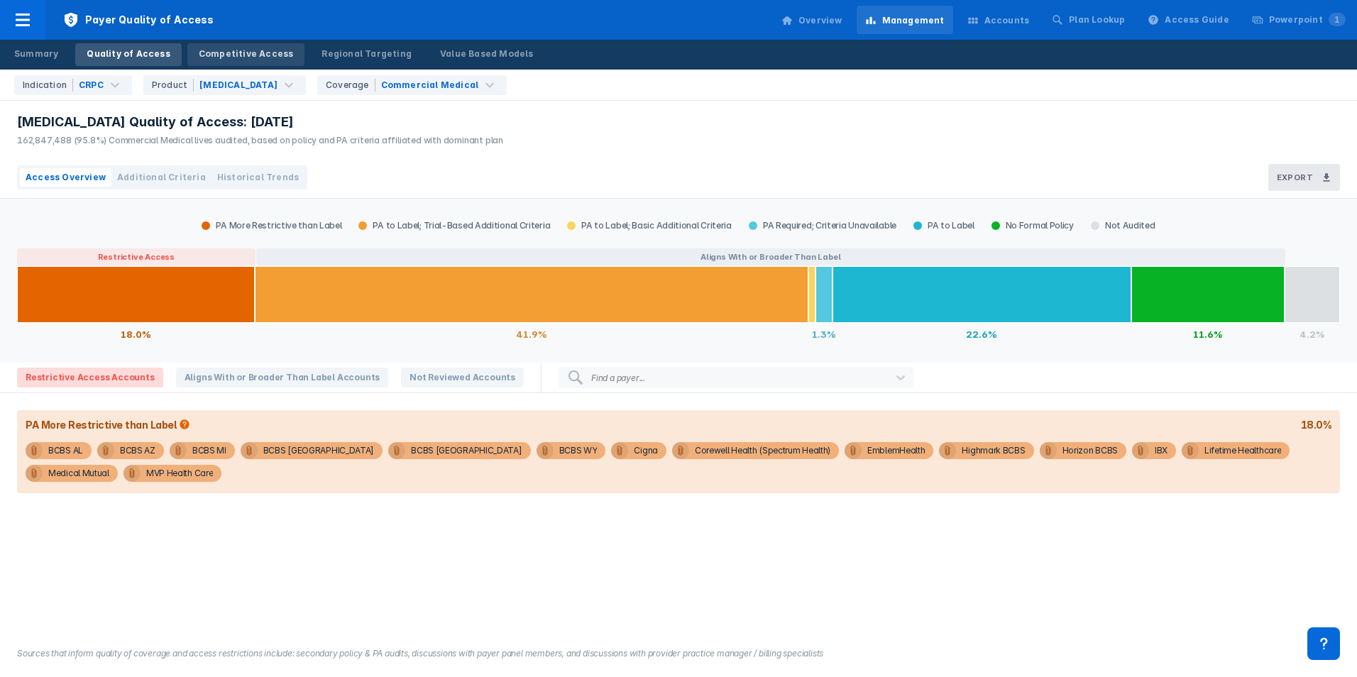
click at [235, 50] on div "Competitive Access" at bounding box center [246, 54] width 95 height 13
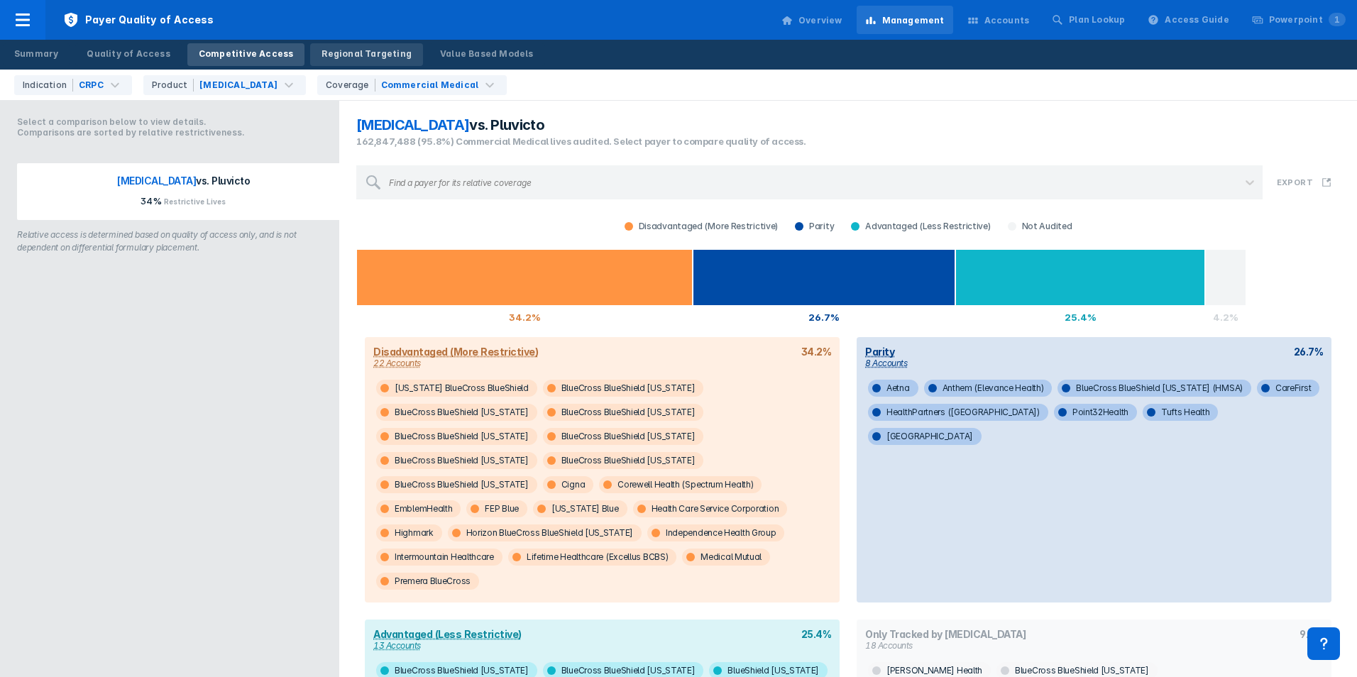
click at [351, 51] on div "Regional Targeting" at bounding box center [367, 54] width 90 height 13
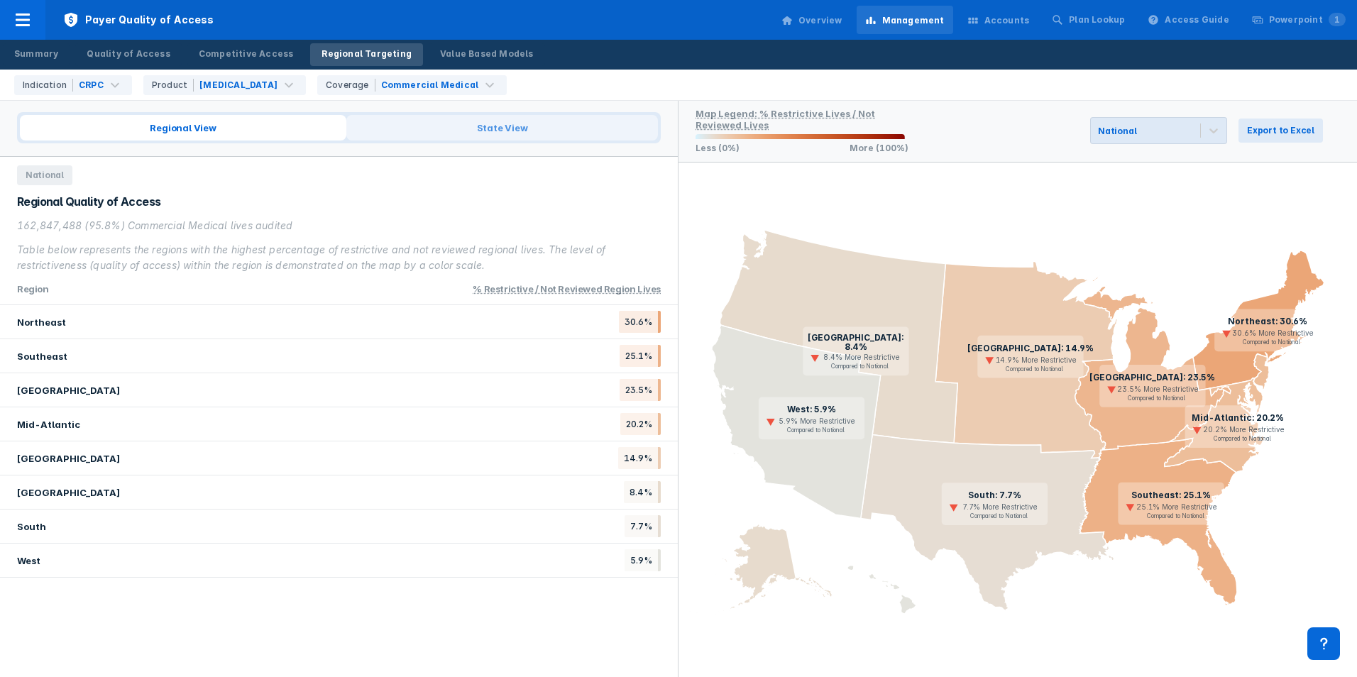
click at [501, 115] on span "State View" at bounding box center [502, 128] width 312 height 26
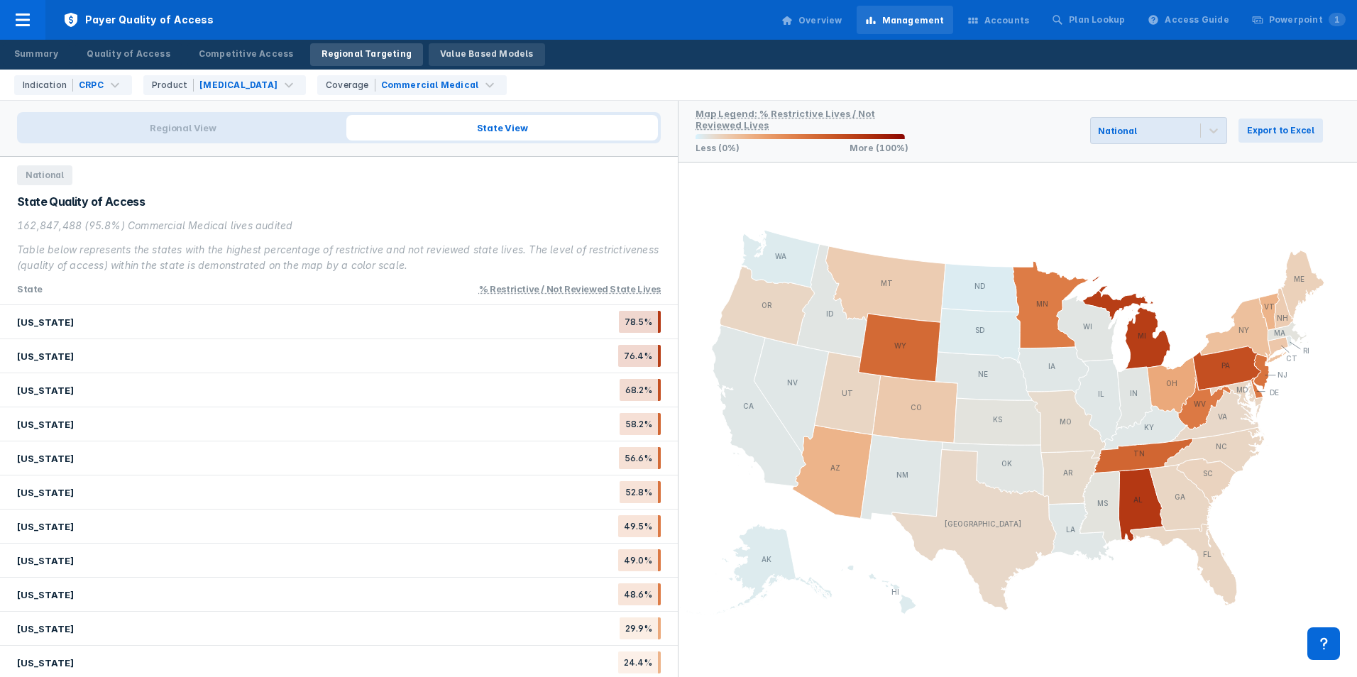
click at [448, 54] on div "Value Based Models" at bounding box center [487, 54] width 94 height 13
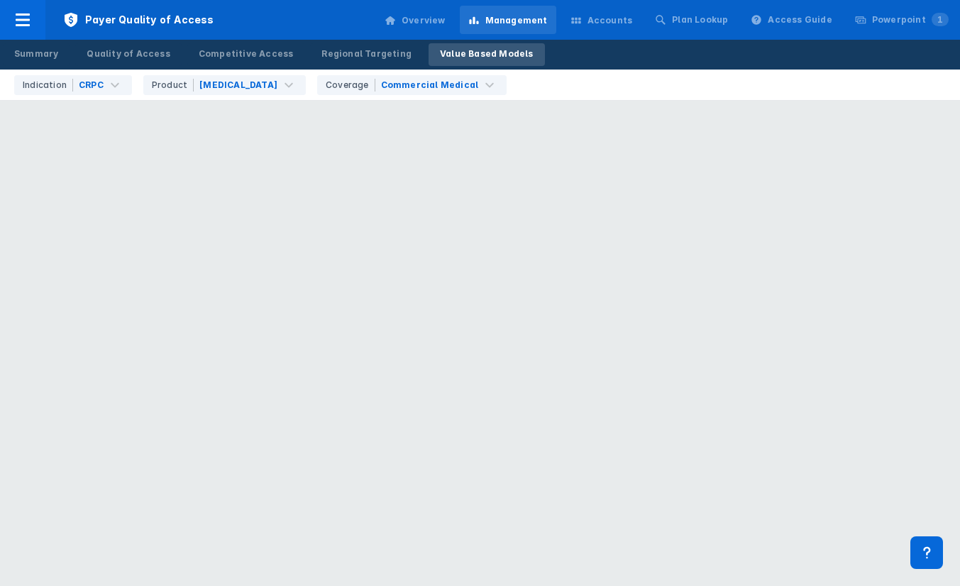
click at [440, 18] on div "Overview" at bounding box center [424, 20] width 44 height 13
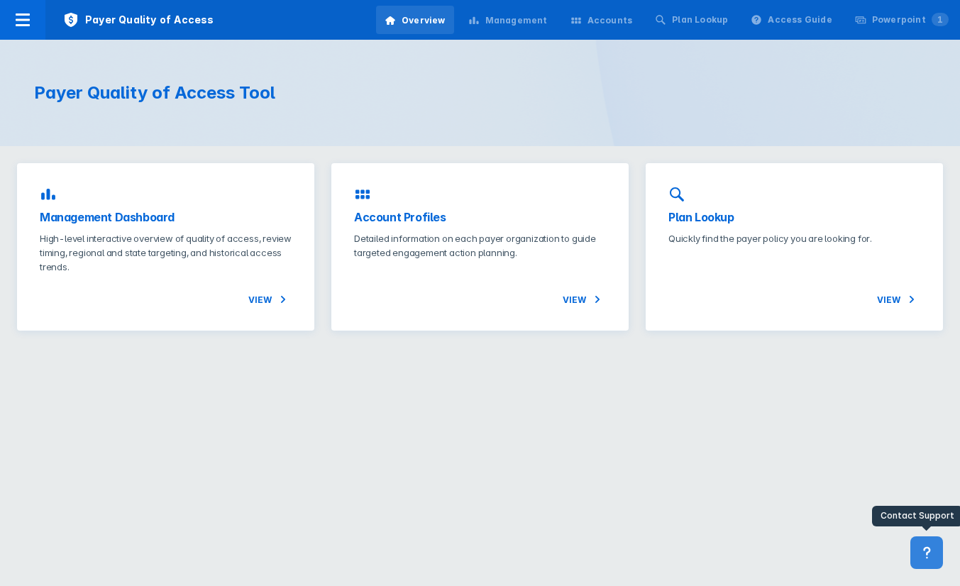
click at [931, 558] on icon at bounding box center [927, 553] width 16 height 16
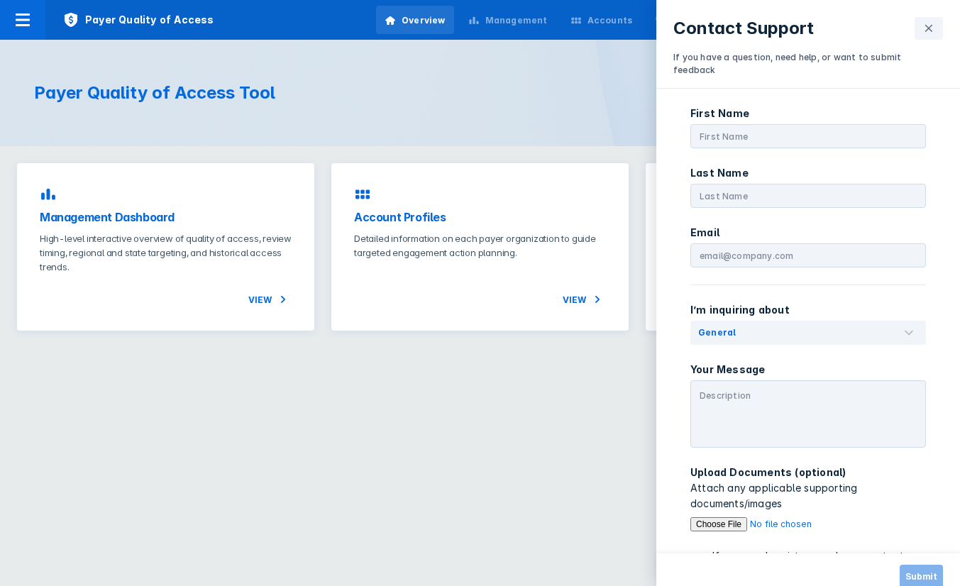
click at [932, 35] on button at bounding box center [929, 28] width 28 height 23
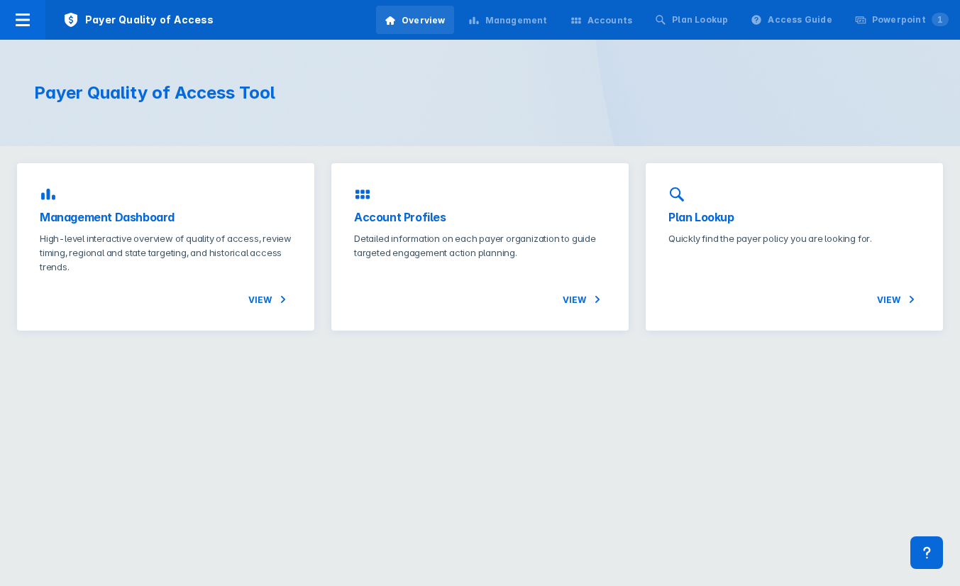
click at [544, 18] on div "Management" at bounding box center [517, 20] width 62 height 13
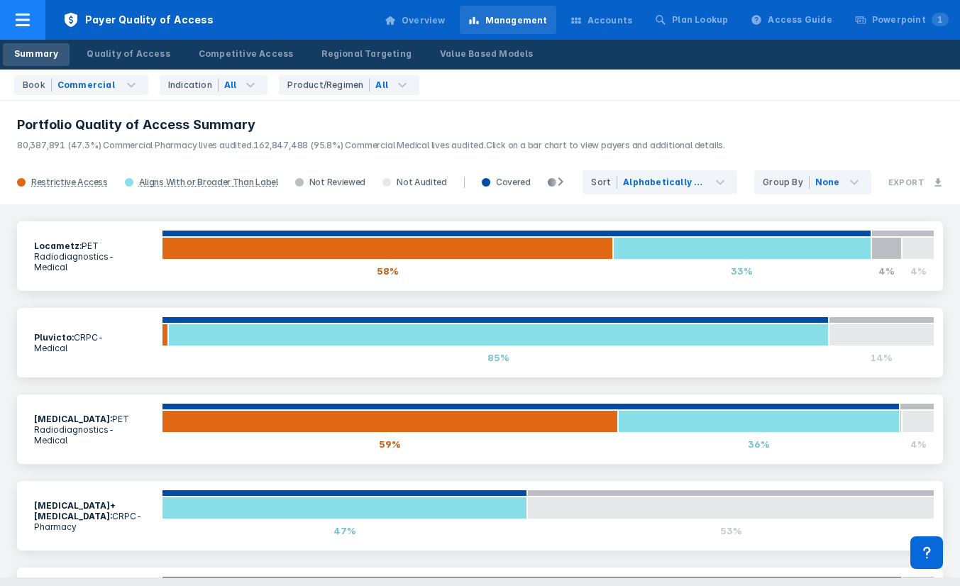
click at [28, 21] on icon at bounding box center [23, 19] width 14 height 13
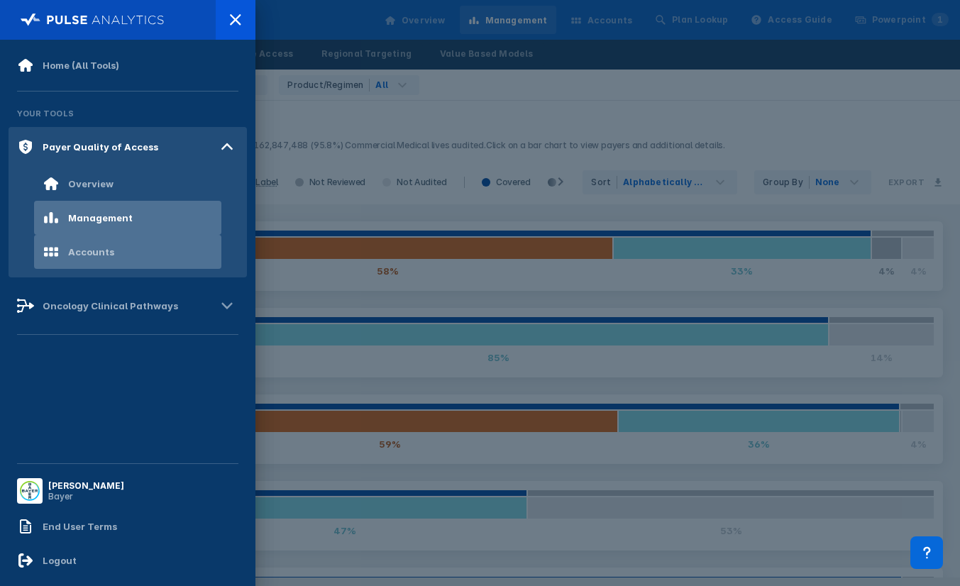
click at [114, 250] on div "Accounts" at bounding box center [127, 252] width 187 height 34
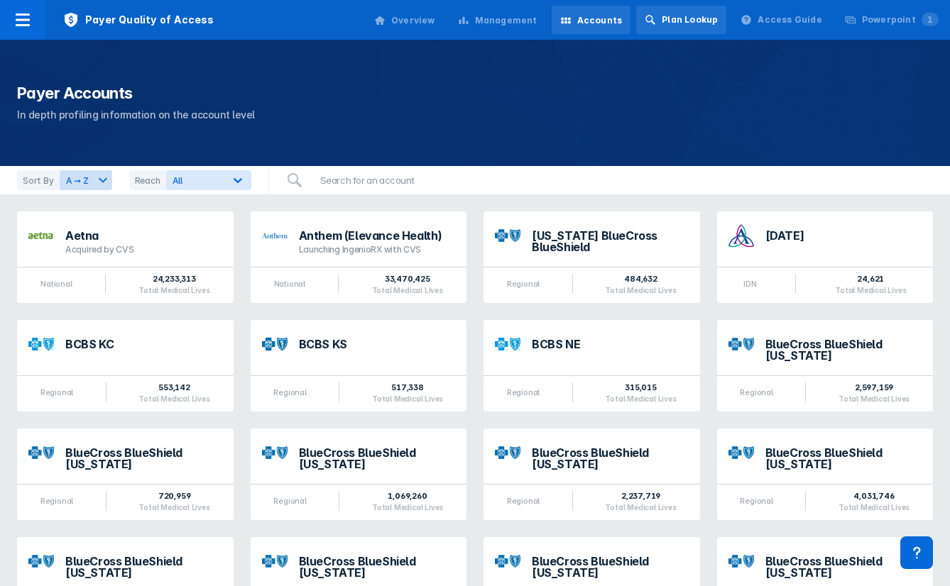
click at [686, 21] on div "Plan Lookup" at bounding box center [690, 19] width 56 height 13
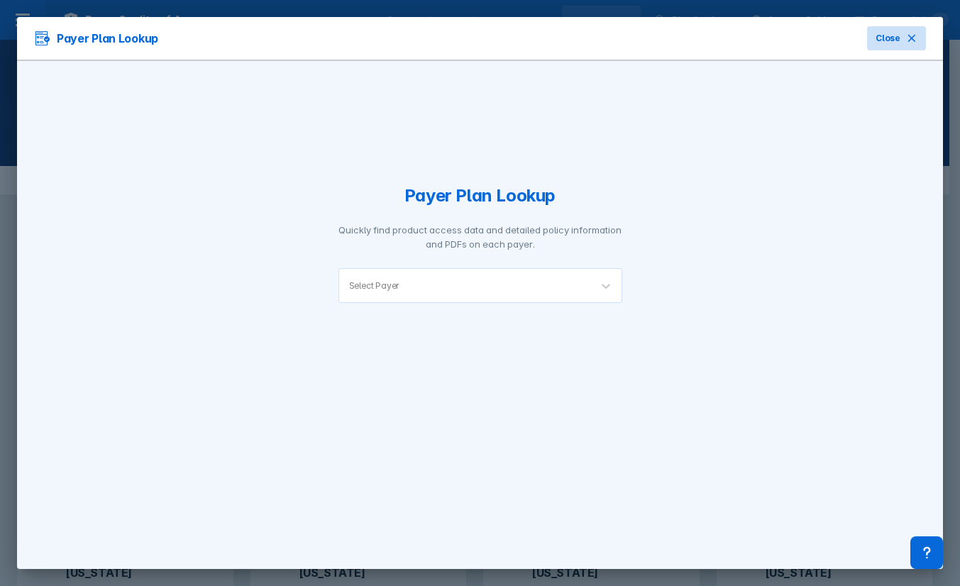
click at [901, 42] on button "Close" at bounding box center [896, 38] width 59 height 24
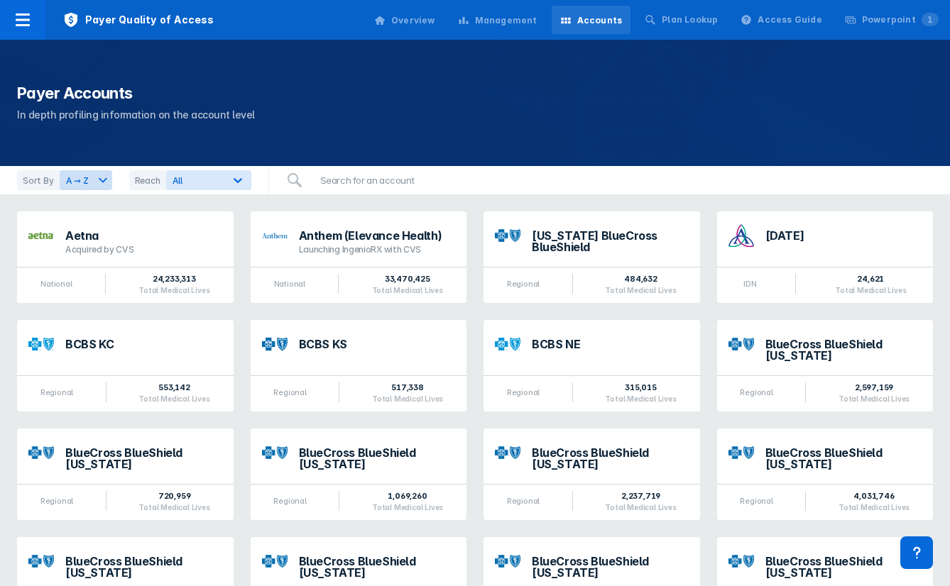
click at [434, 27] on div "Overview" at bounding box center [405, 21] width 78 height 30
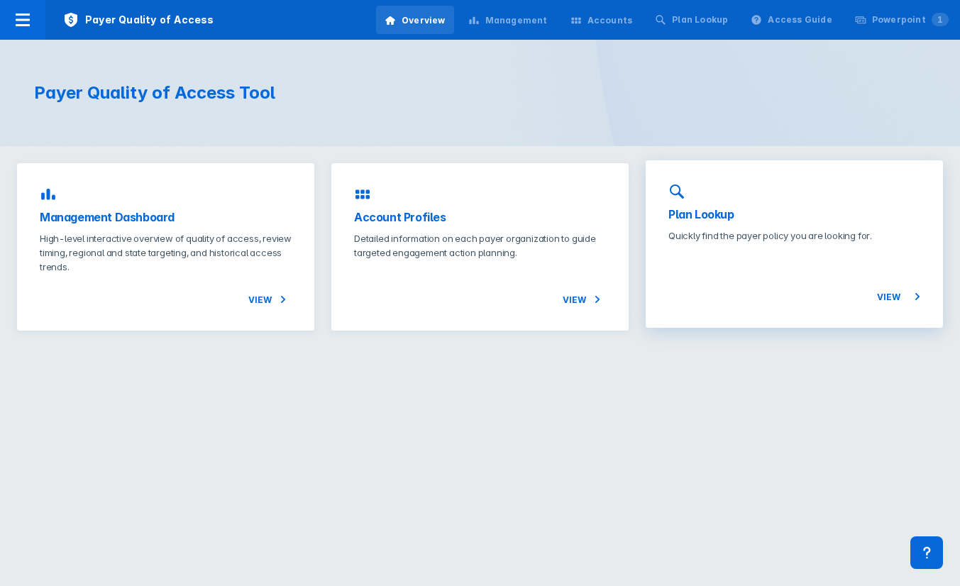
click at [718, 222] on h3 "Plan Lookup" at bounding box center [795, 214] width 252 height 17
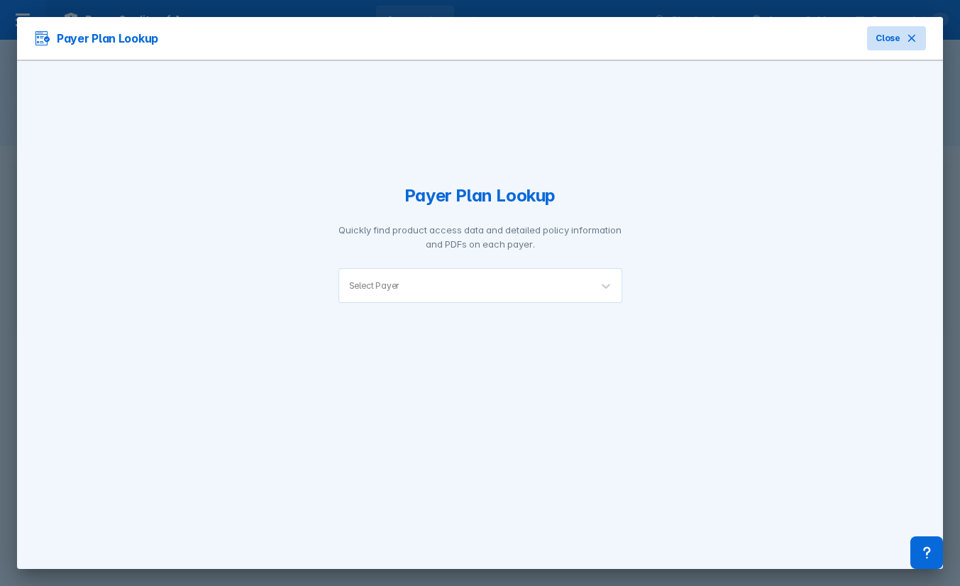
click at [892, 33] on span "Close" at bounding box center [888, 38] width 25 height 13
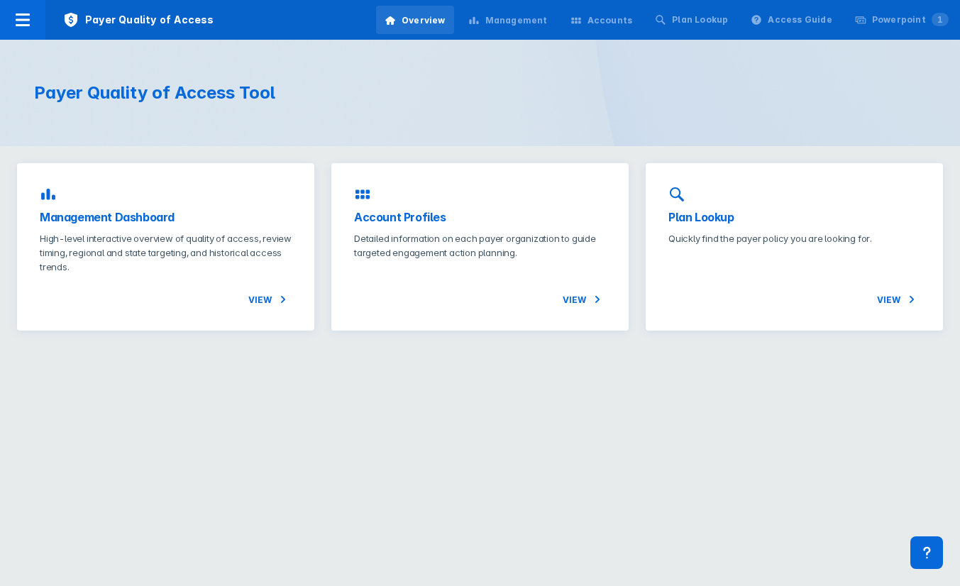
click at [531, 19] on div "Management" at bounding box center [517, 20] width 62 height 13
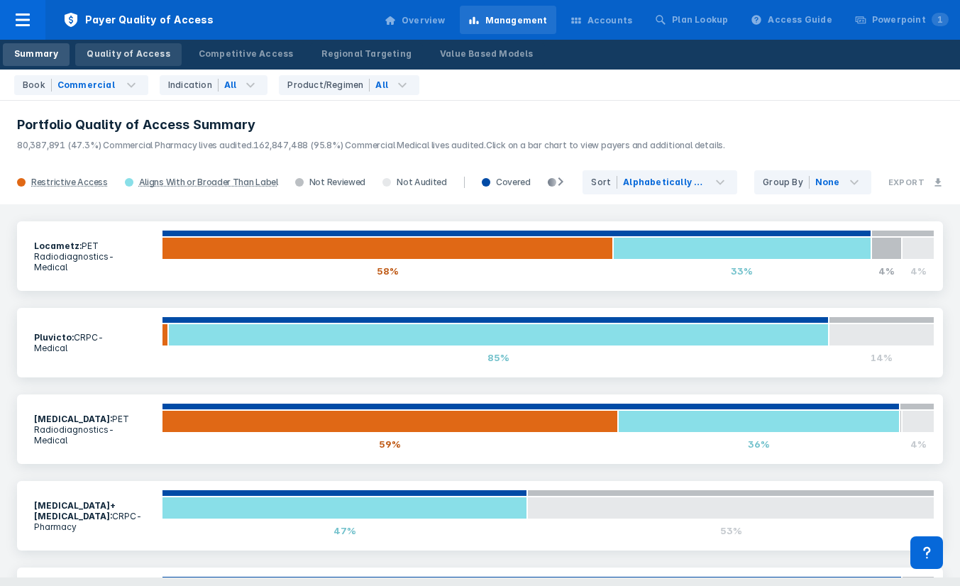
click at [114, 58] on div "Quality of Access" at bounding box center [128, 54] width 83 height 13
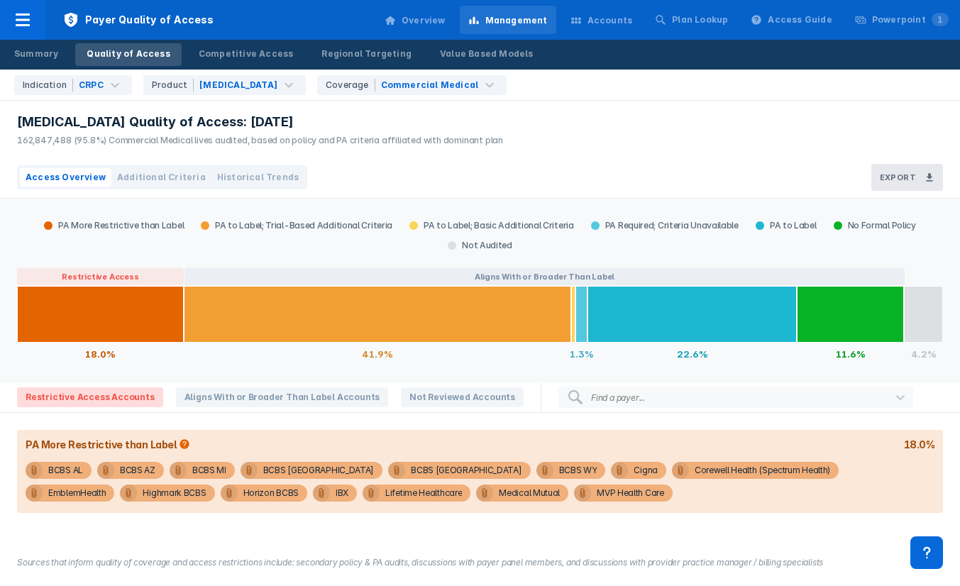
click at [130, 561] on figcaption "Sources that inform quality of coverage and access restrictions include: second…" at bounding box center [480, 563] width 926 height 13
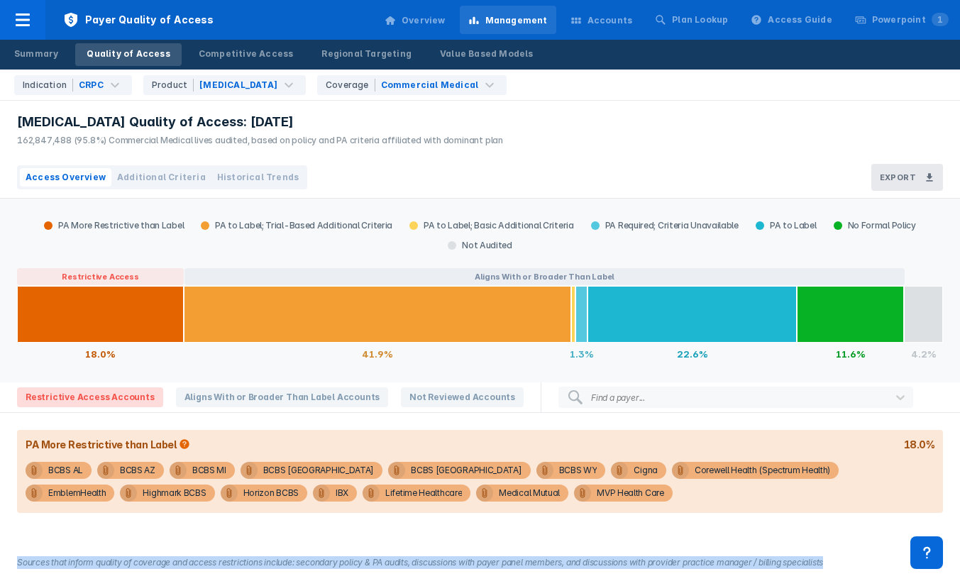
drag, startPoint x: 130, startPoint y: 561, endPoint x: 295, endPoint y: 539, distance: 166.9
click at [295, 539] on div "PA More Restrictive than Label PA to Label; Trial-Based Additional Criteria PA …" at bounding box center [480, 369] width 960 height 341
drag, startPoint x: 23, startPoint y: 562, endPoint x: 848, endPoint y: 560, distance: 824.8
click at [848, 560] on figcaption "Sources that inform quality of coverage and access restrictions include: second…" at bounding box center [480, 563] width 926 height 13
drag, startPoint x: 848, startPoint y: 560, endPoint x: 838, endPoint y: 545, distance: 17.9
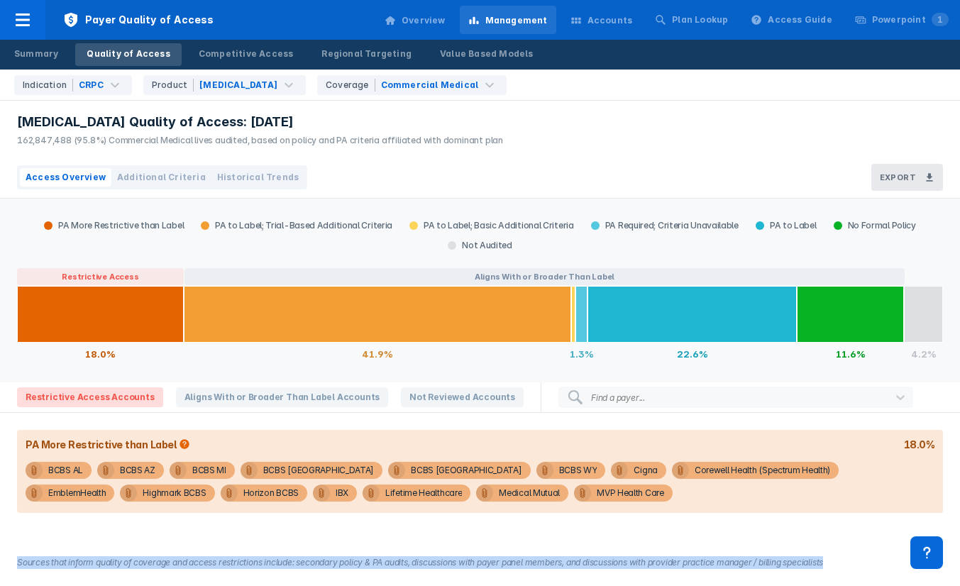
click at [838, 546] on div "Sources that inform quality of coverage and access restrictions include: second…" at bounding box center [480, 562] width 960 height 47
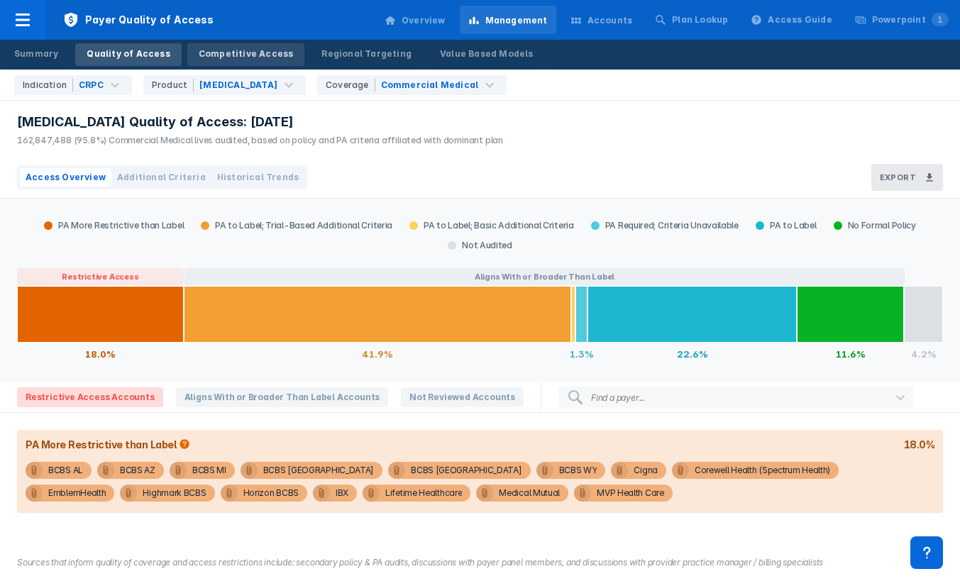
click at [246, 53] on div "Competitive Access" at bounding box center [246, 54] width 95 height 13
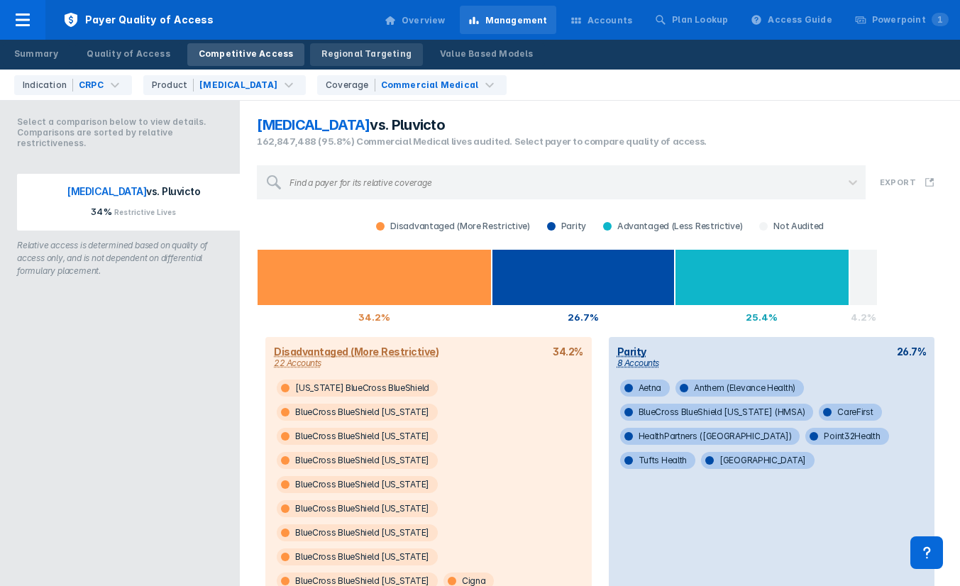
click at [322, 58] on div "Regional Targeting" at bounding box center [367, 54] width 90 height 13
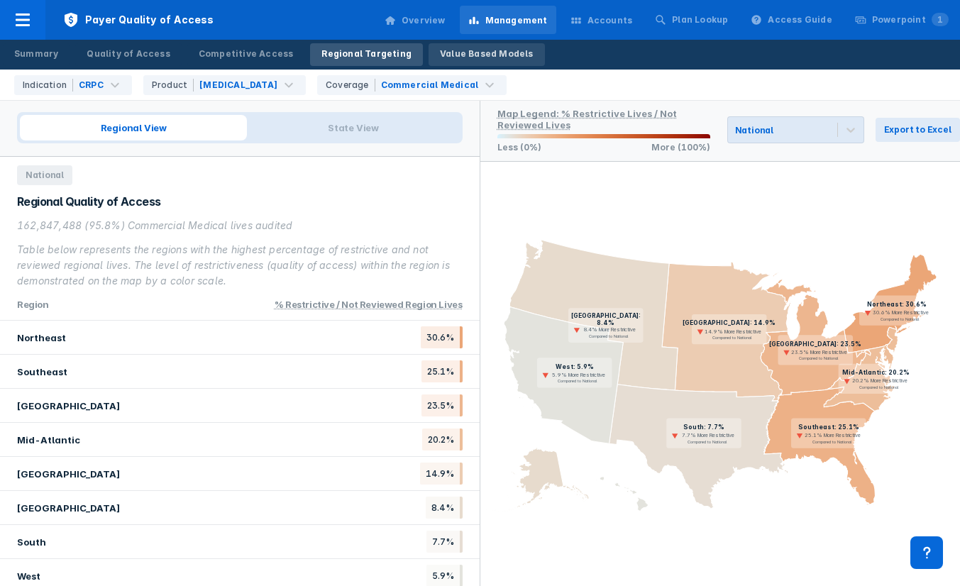
click at [464, 62] on link "Value Based Models" at bounding box center [487, 54] width 116 height 23
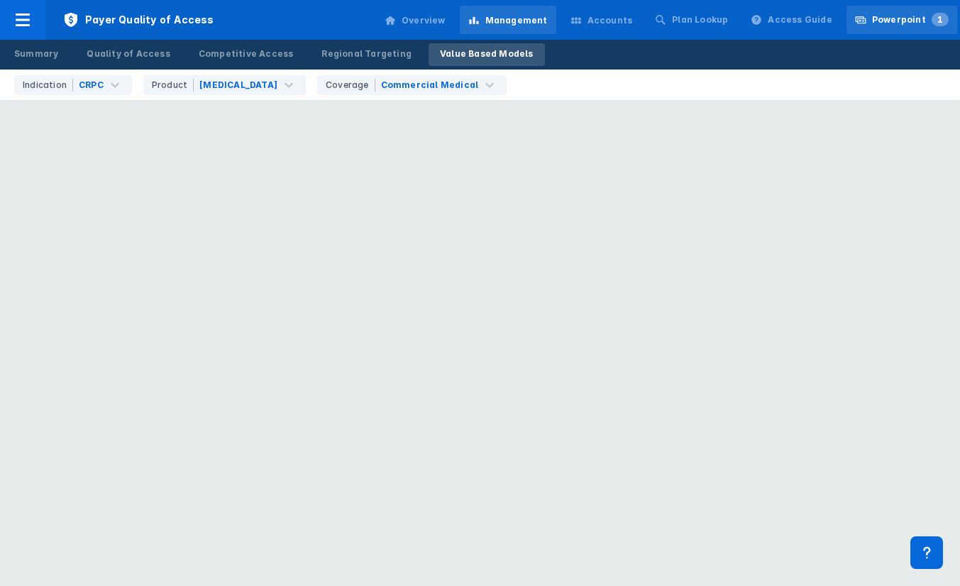
click at [907, 21] on div "Powerpoint 1" at bounding box center [910, 19] width 77 height 13
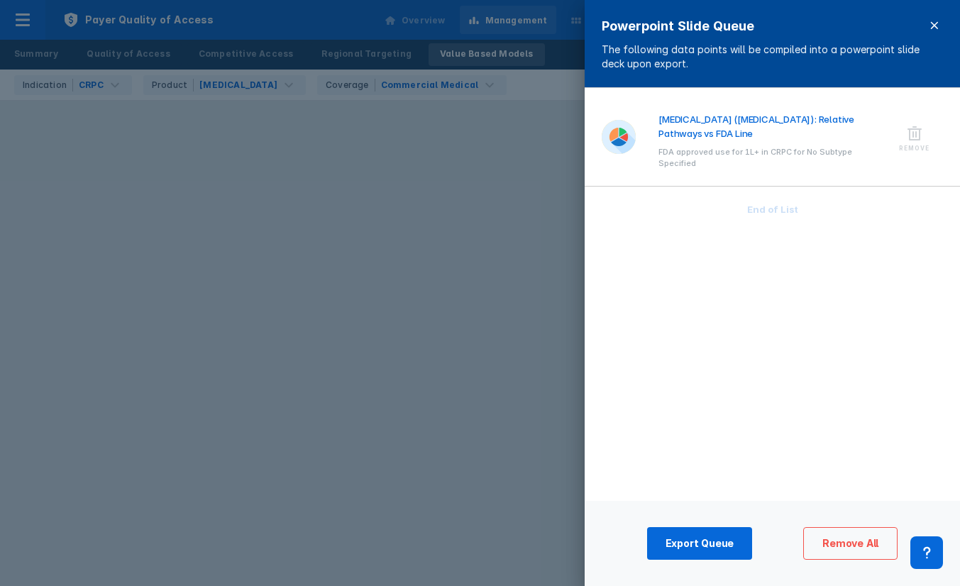
click at [936, 21] on icon at bounding box center [934, 25] width 11 height 11
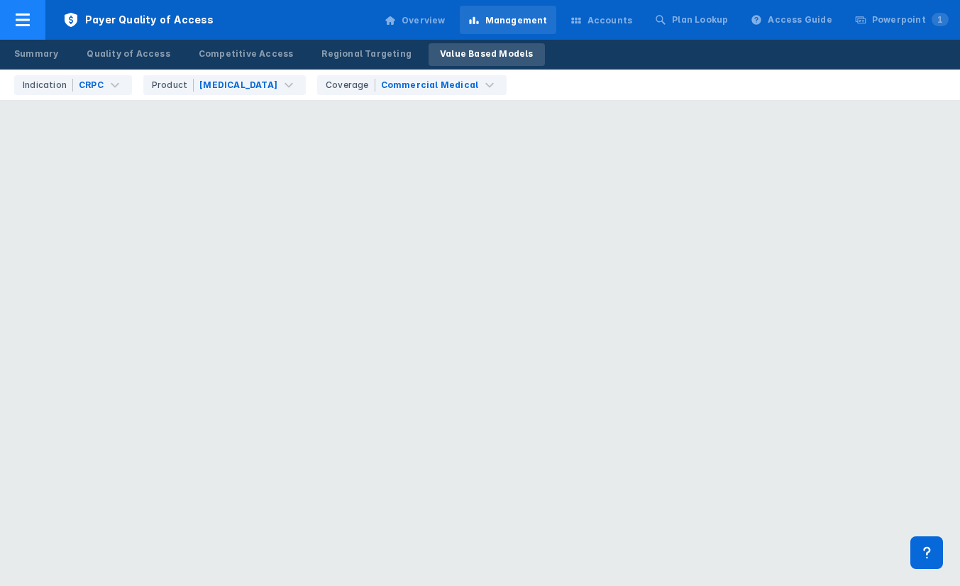
click at [28, 14] on icon at bounding box center [23, 19] width 14 height 13
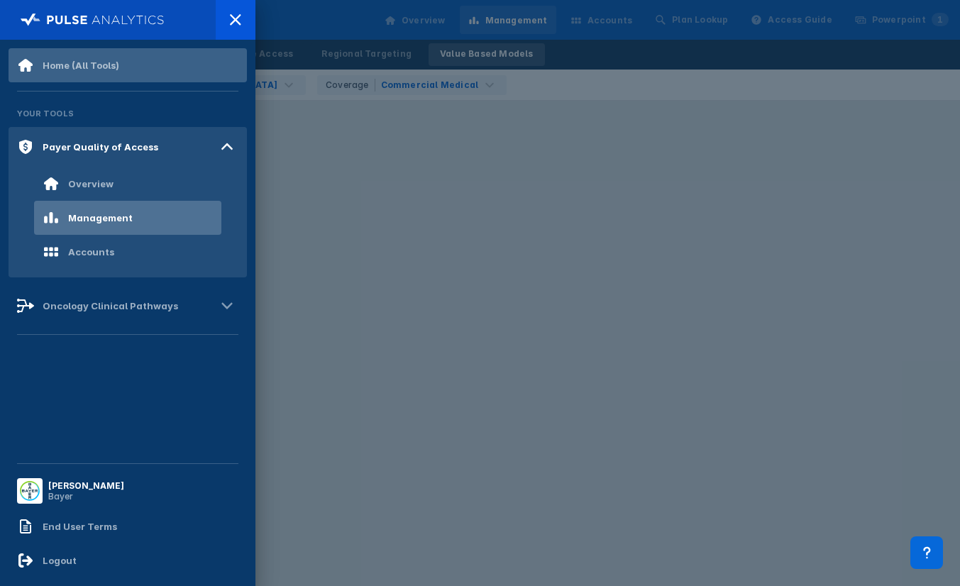
click at [94, 66] on div "Home (All Tools)" at bounding box center [81, 65] width 77 height 11
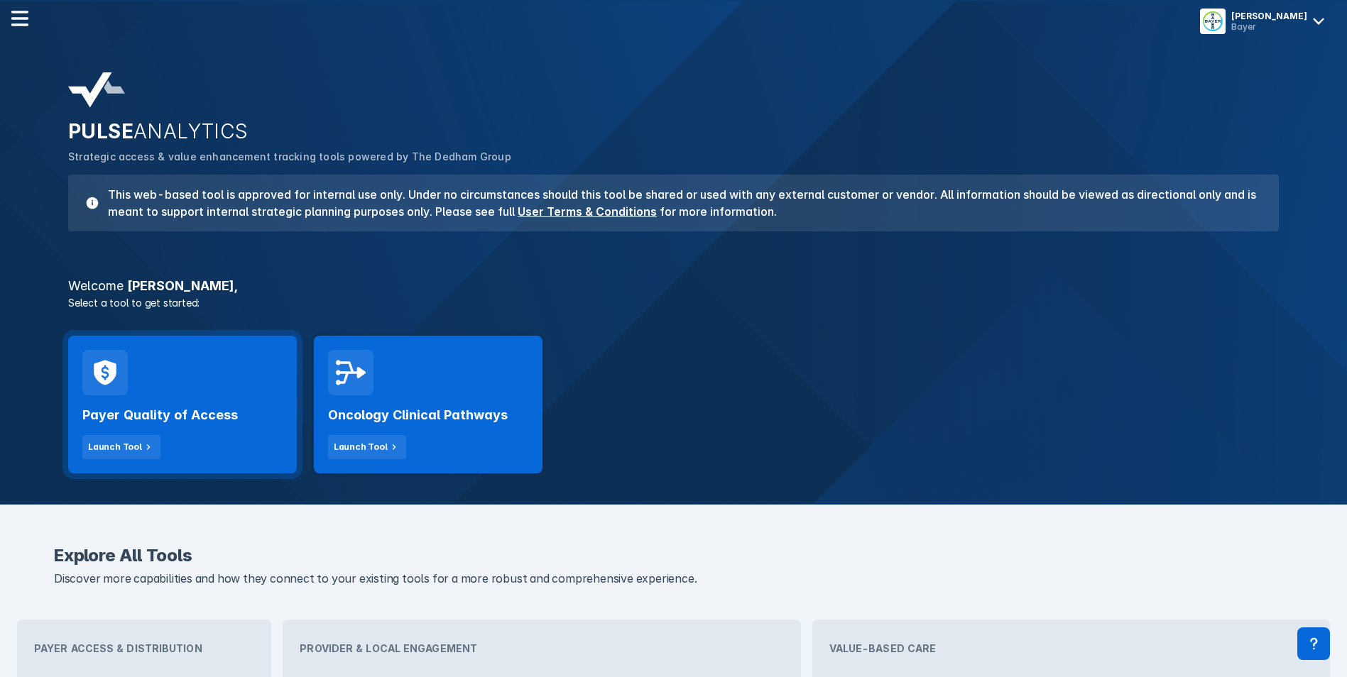
click at [179, 449] on div "Payer Quality of Access Launch Tool" at bounding box center [182, 427] width 200 height 64
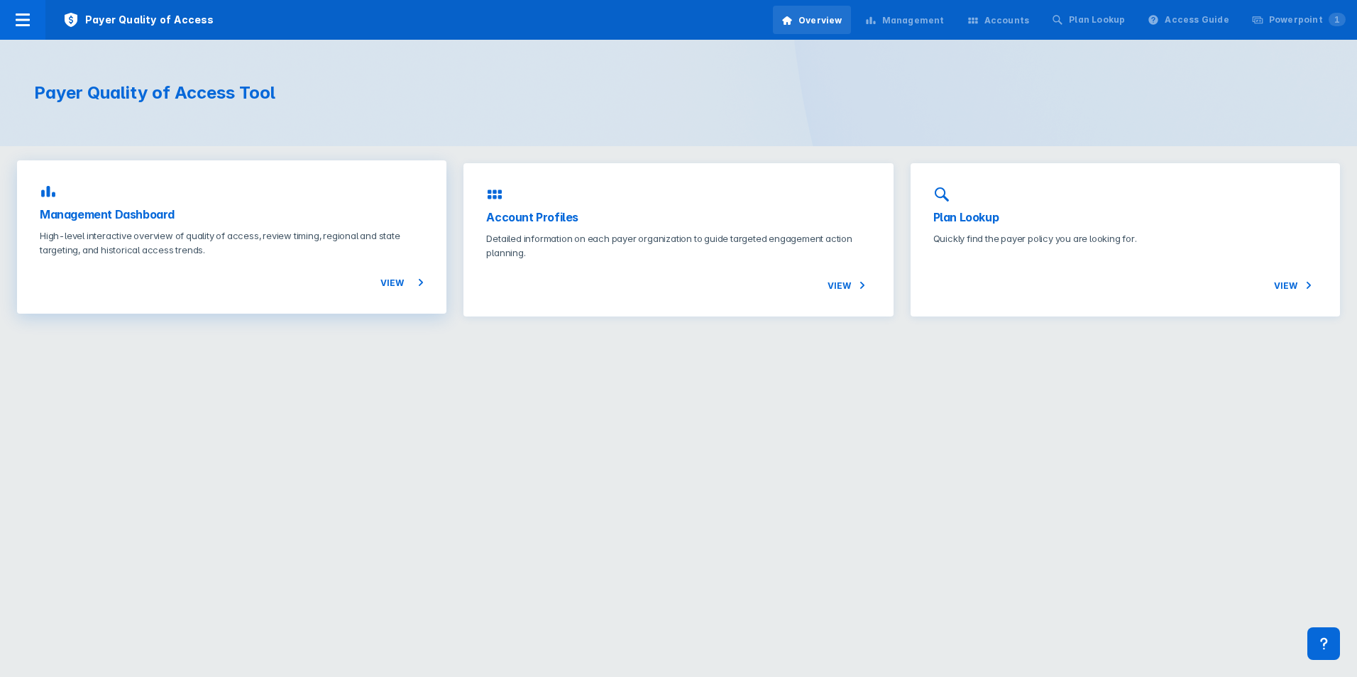
click at [302, 272] on div "View" at bounding box center [232, 274] width 384 height 34
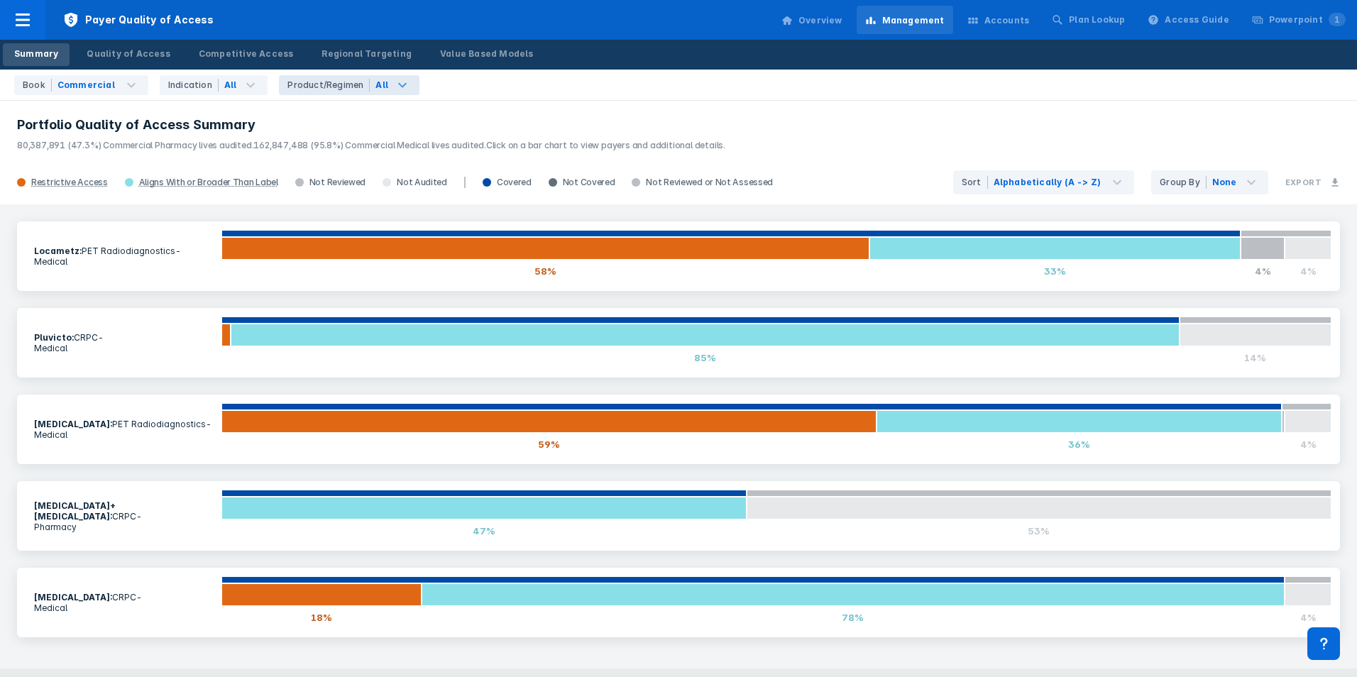
click at [394, 90] on icon at bounding box center [402, 85] width 17 height 17
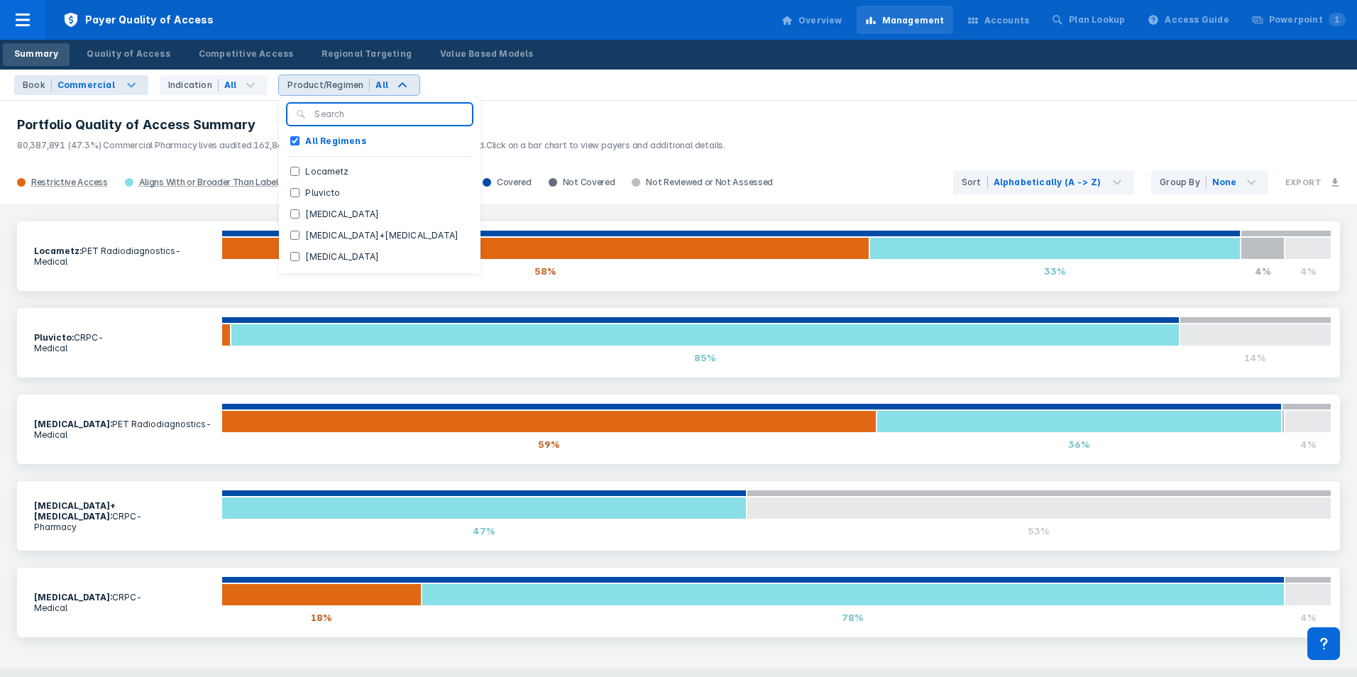
click at [118, 82] on input "text" at bounding box center [119, 85] width 3 height 14
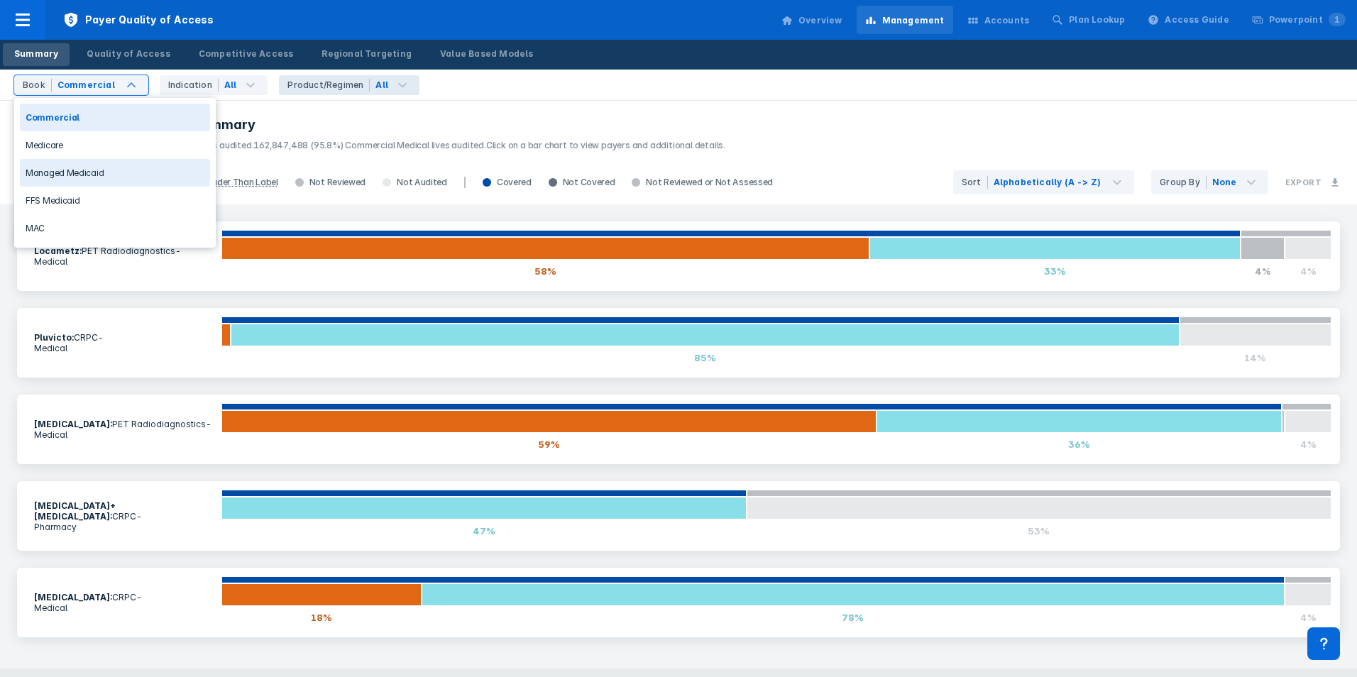
click at [100, 155] on div "Medicare" at bounding box center [115, 145] width 190 height 28
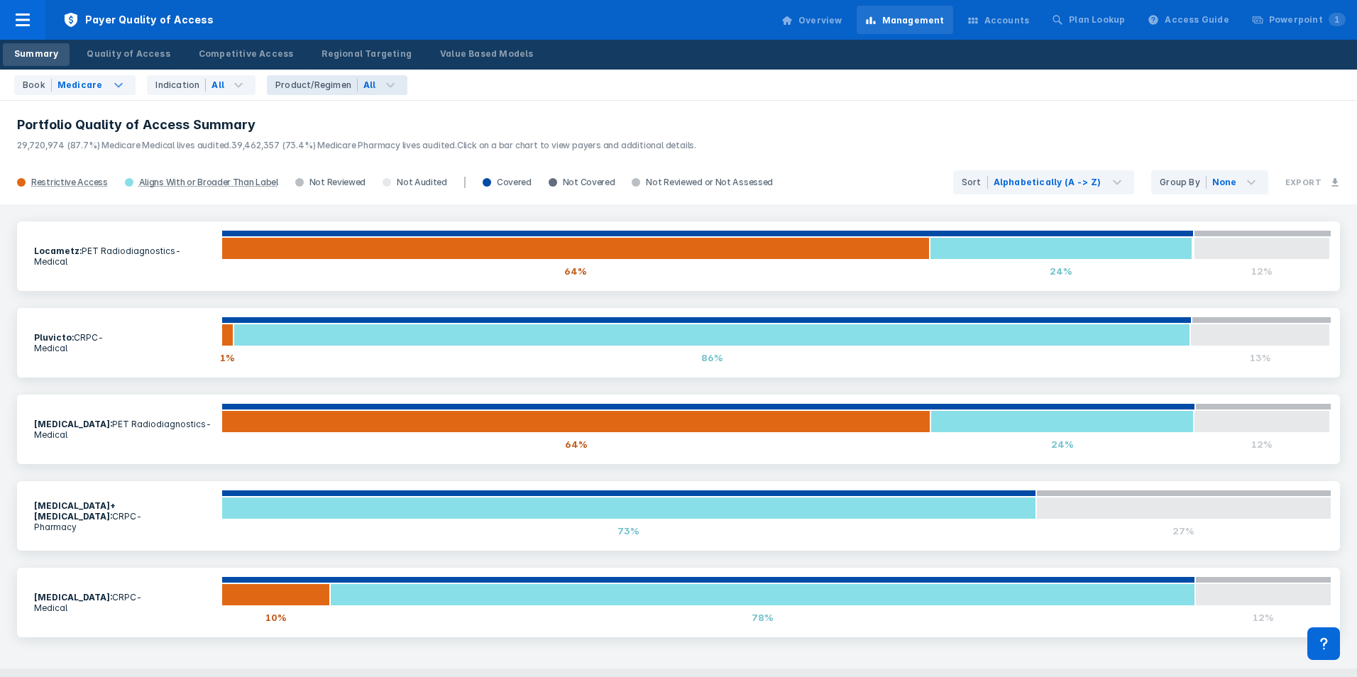
click at [1078, 115] on header "Portfolio Quality of Access Summary 29,720,974 (87.7%) Medicare Medical lives a…" at bounding box center [678, 129] width 1357 height 61
